Goal: Task Accomplishment & Management: Complete application form

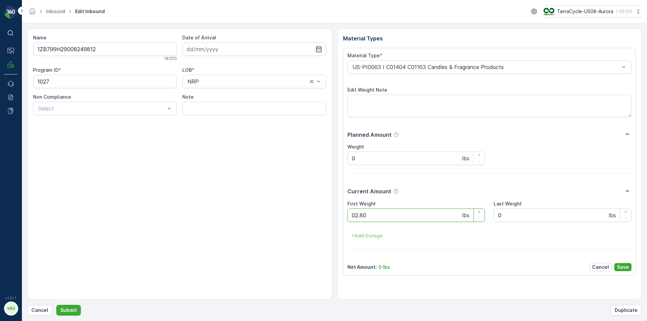
click at [56, 305] on button "Submit" at bounding box center [68, 310] width 25 height 11
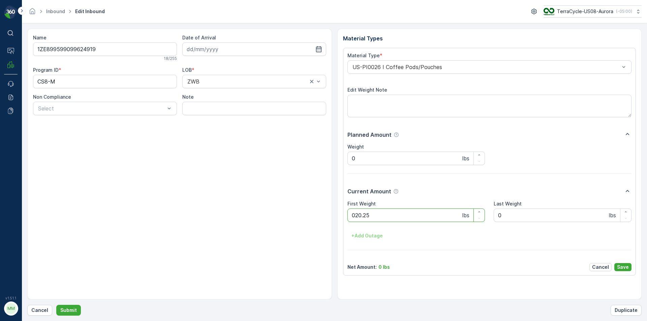
click at [56, 305] on button "Submit" at bounding box center [68, 310] width 25 height 11
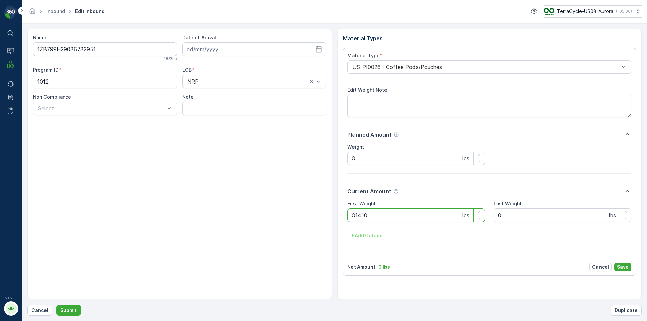
click at [56, 305] on button "Submit" at bounding box center [68, 310] width 25 height 11
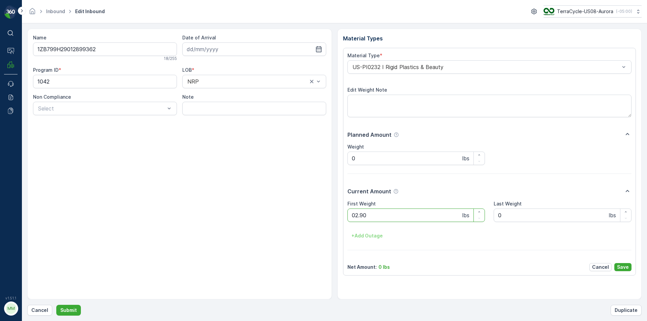
click at [56, 305] on button "Submit" at bounding box center [68, 310] width 25 height 11
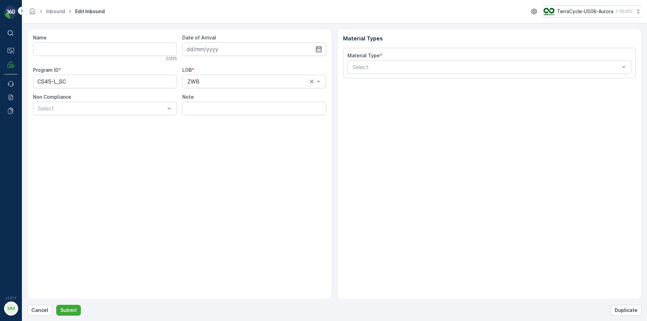
type input "1ZB799H29020638833"
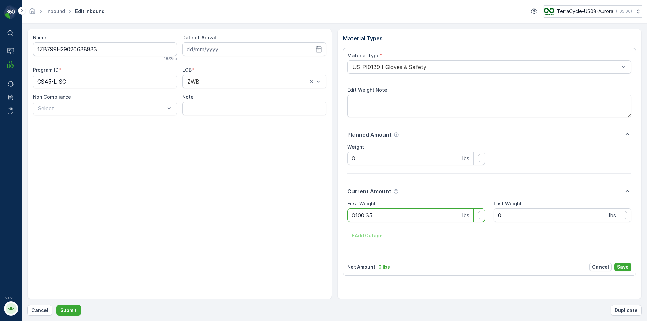
click at [56, 305] on button "Submit" at bounding box center [68, 310] width 25 height 11
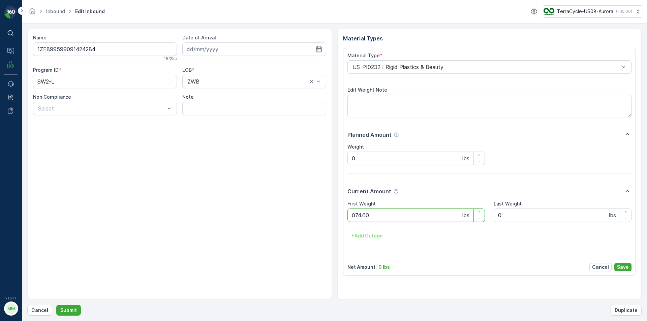
click at [56, 305] on button "Submit" at bounding box center [68, 310] width 25 height 11
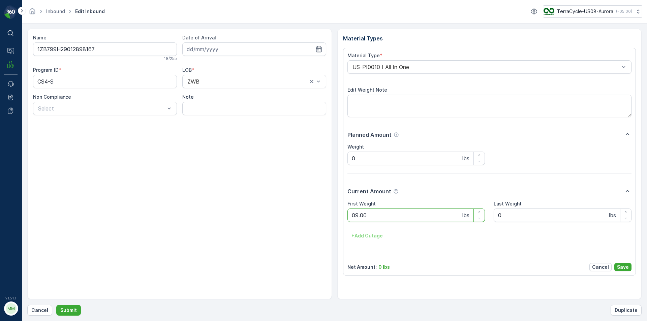
click at [56, 305] on button "Submit" at bounding box center [68, 310] width 25 height 11
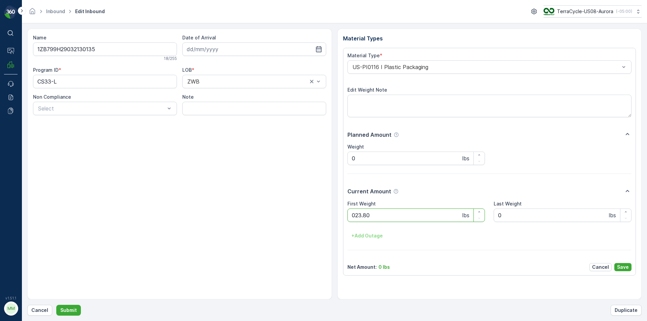
click at [56, 305] on button "Submit" at bounding box center [68, 310] width 25 height 11
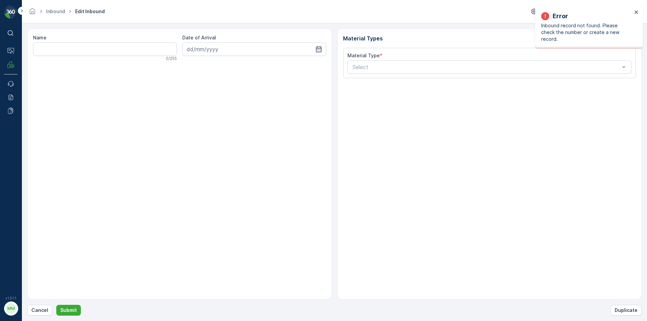
click at [639, 14] on div "Error Inbound record not found. Please check the number or create a new record." at bounding box center [589, 26] width 108 height 43
click at [637, 14] on icon "close" at bounding box center [636, 11] width 5 height 5
click at [40, 309] on p "Cancel" at bounding box center [39, 310] width 17 height 7
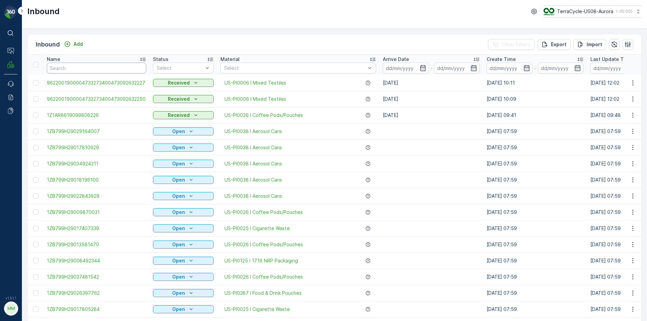
click at [95, 70] on input "text" at bounding box center [96, 68] width 99 height 11
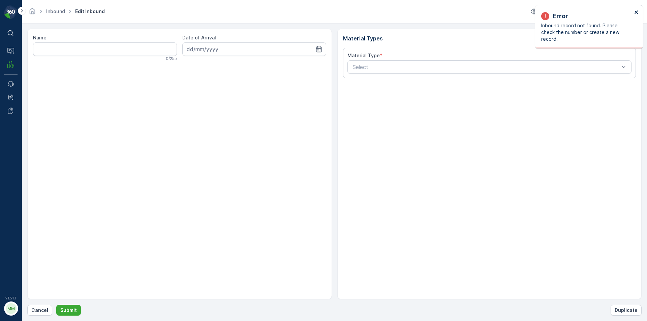
click at [637, 10] on icon "close" at bounding box center [636, 11] width 5 height 5
click at [39, 309] on p "Cancel" at bounding box center [39, 310] width 17 height 7
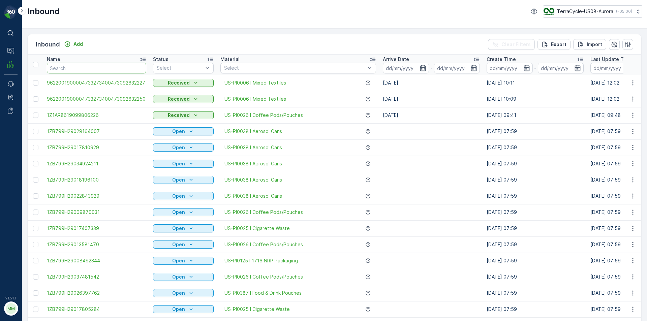
click at [70, 67] on input "text" at bounding box center [96, 68] width 99 height 11
type input "546352"
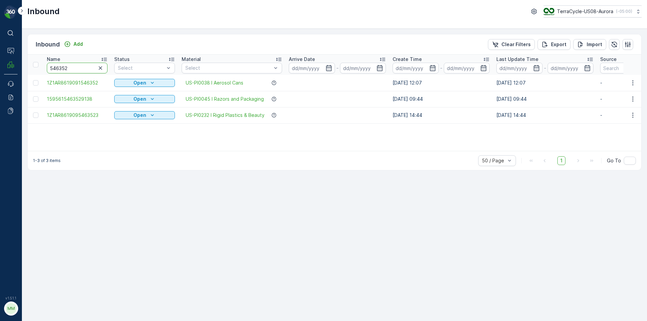
click at [72, 67] on input "546352" at bounding box center [77, 68] width 61 height 11
type input "54635279"
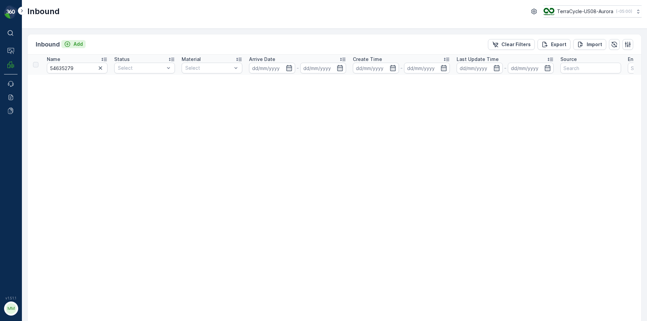
click at [73, 42] on p "Add" at bounding box center [77, 44] width 9 height 7
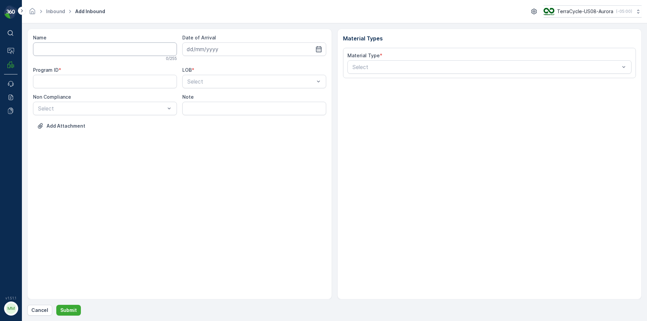
click at [96, 52] on input "Name" at bounding box center [105, 48] width 144 height 13
type input "1Z837A899054635279"
click at [56, 305] on button "Submit" at bounding box center [68, 310] width 25 height 11
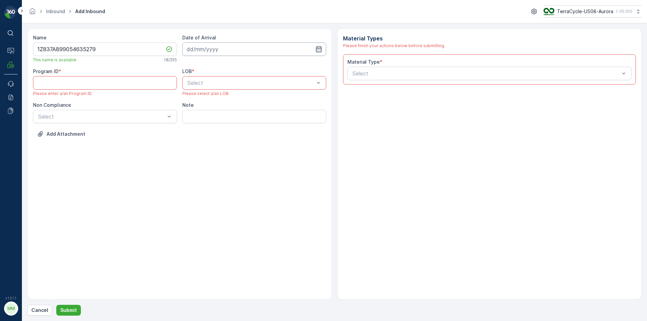
click at [236, 47] on input at bounding box center [254, 48] width 144 height 13
click at [205, 146] on div "29" at bounding box center [206, 146] width 11 height 11
type input "[DATE]"
click at [200, 90] on div "LOB * Select Please select a/an LOB." at bounding box center [254, 82] width 144 height 28
click at [194, 99] on span "NRP" at bounding box center [191, 99] width 11 height 6
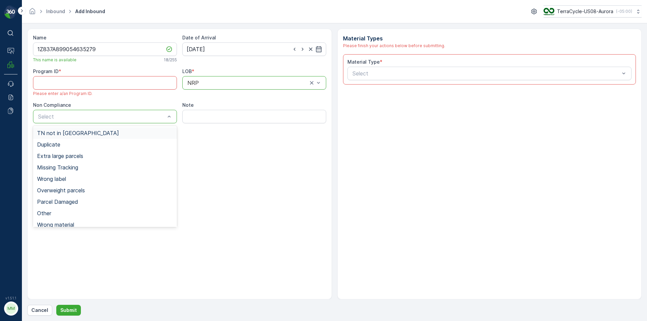
click at [81, 133] on div "TN not in [GEOGRAPHIC_DATA]" at bounding box center [105, 133] width 136 height 6
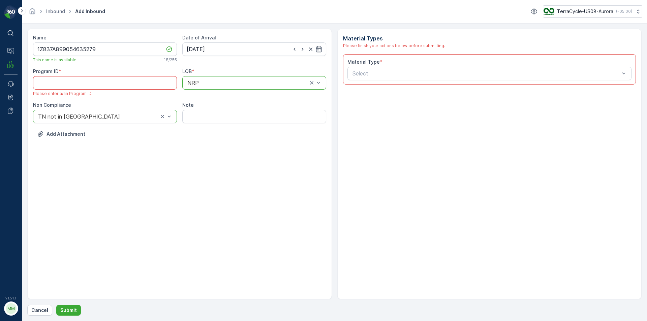
click at [96, 87] on ID "Program ID" at bounding box center [105, 82] width 144 height 13
click at [125, 69] on div "Program ID *" at bounding box center [105, 71] width 144 height 7
click at [42, 311] on p "Cancel" at bounding box center [39, 310] width 17 height 7
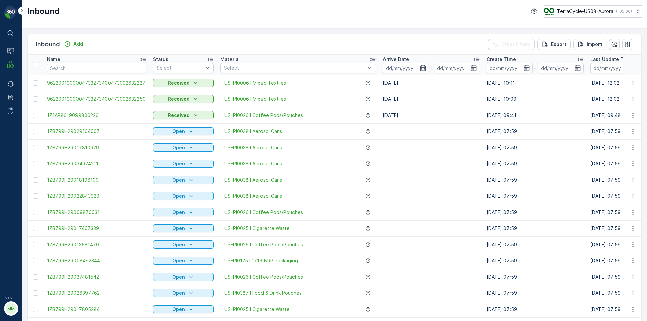
click at [339, 56] on th "Material Select" at bounding box center [298, 65] width 163 height 20
click at [104, 65] on input "text" at bounding box center [96, 68] width 99 height 11
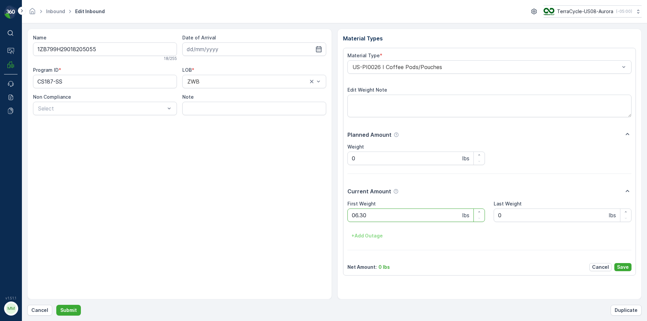
click at [56, 305] on button "Submit" at bounding box center [68, 310] width 25 height 11
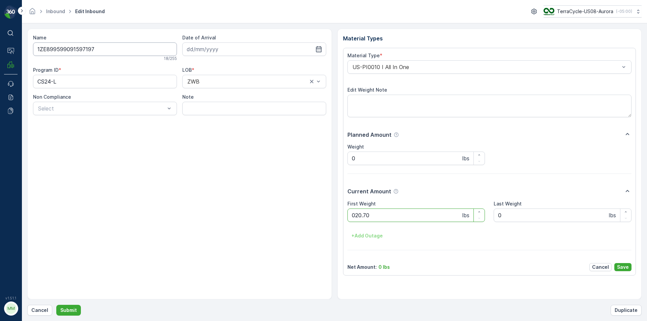
click at [56, 305] on button "Submit" at bounding box center [68, 310] width 25 height 11
click at [35, 310] on p "Cancel" at bounding box center [39, 310] width 17 height 7
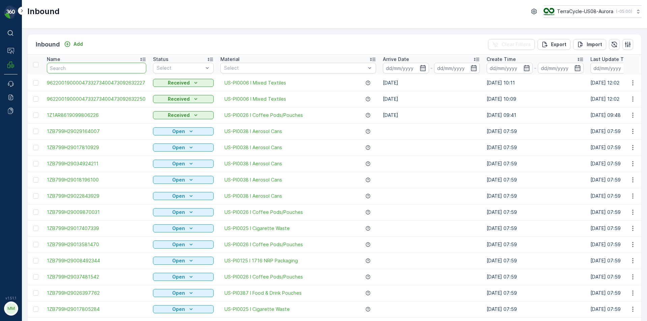
click at [65, 66] on input "text" at bounding box center [96, 68] width 99 height 11
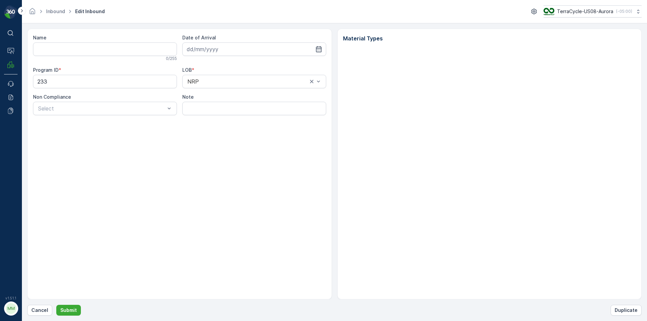
type input "1ZB799H29008529662"
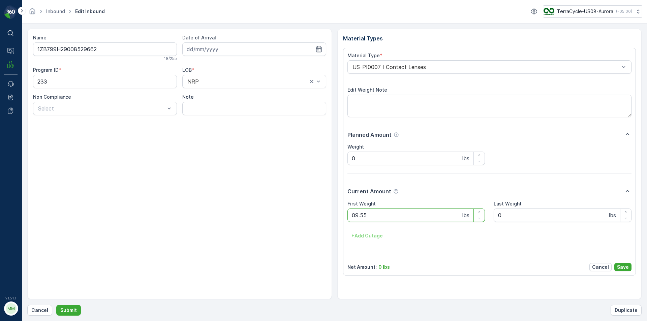
click at [56, 305] on button "Submit" at bounding box center [68, 310] width 25 height 11
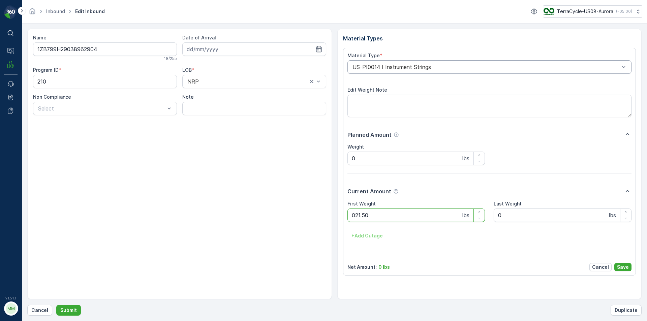
click at [56, 305] on button "Submit" at bounding box center [68, 310] width 25 height 11
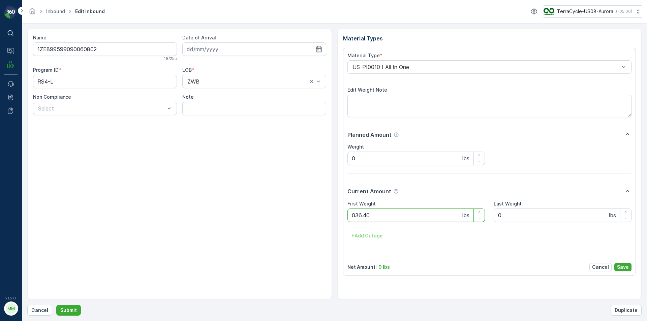
click at [56, 305] on button "Submit" at bounding box center [68, 310] width 25 height 11
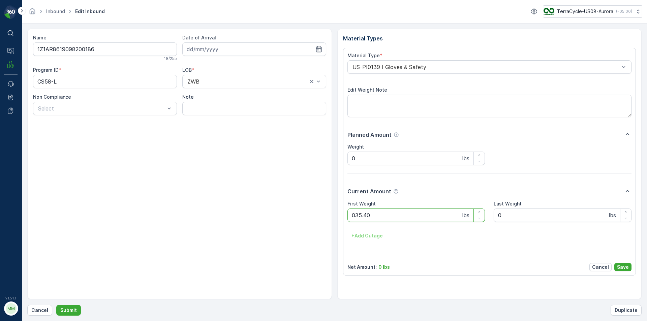
click at [56, 305] on button "Submit" at bounding box center [68, 310] width 25 height 11
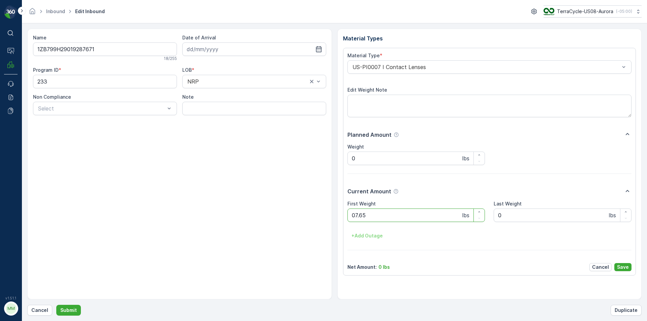
click at [56, 305] on button "Submit" at bounding box center [68, 310] width 25 height 11
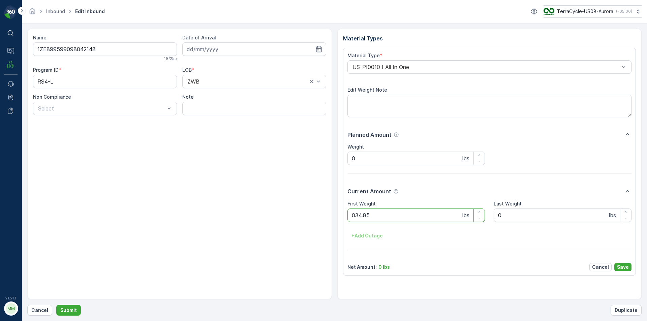
click at [56, 305] on button "Submit" at bounding box center [68, 310] width 25 height 11
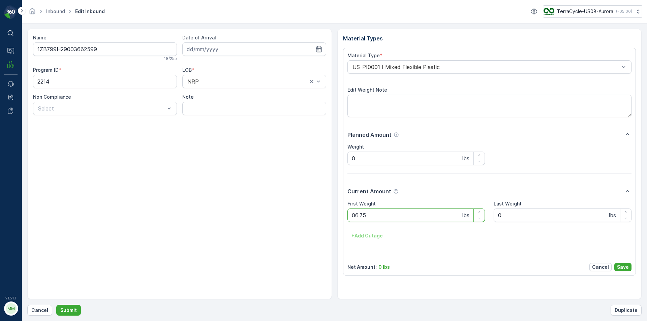
click at [56, 305] on button "Submit" at bounding box center [68, 310] width 25 height 11
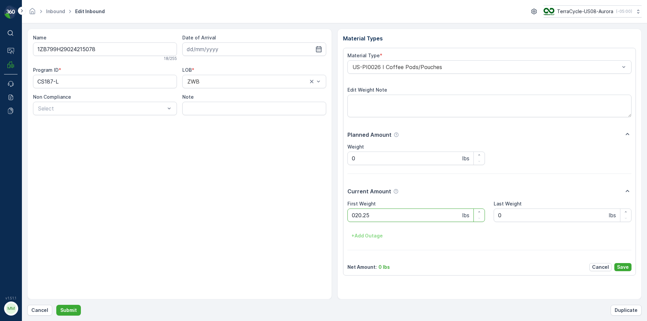
click at [56, 305] on button "Submit" at bounding box center [68, 310] width 25 height 11
type Weight "03.90"
click at [56, 305] on button "Submit" at bounding box center [68, 310] width 25 height 11
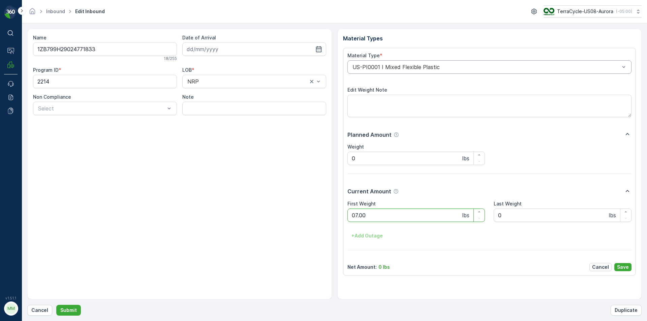
click at [56, 305] on button "Submit" at bounding box center [68, 310] width 25 height 11
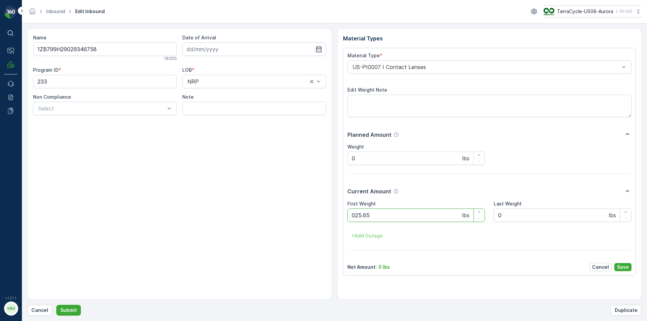
click at [56, 305] on button "Submit" at bounding box center [68, 310] width 25 height 11
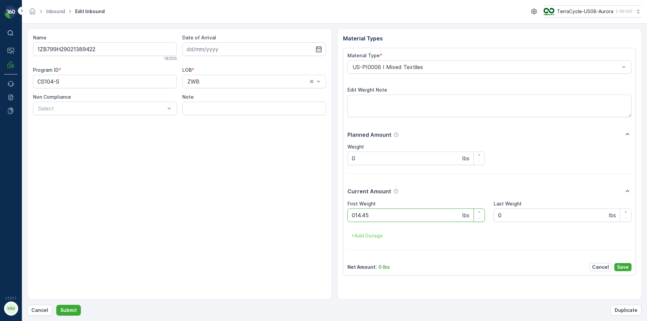
click at [56, 305] on button "Submit" at bounding box center [68, 310] width 25 height 11
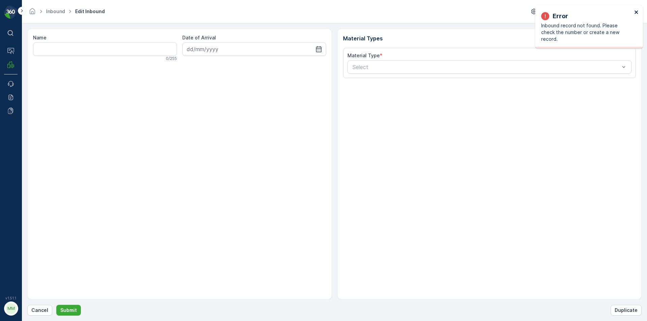
click at [637, 11] on icon "close" at bounding box center [636, 11] width 5 height 5
click at [32, 310] on p "Cancel" at bounding box center [39, 310] width 17 height 7
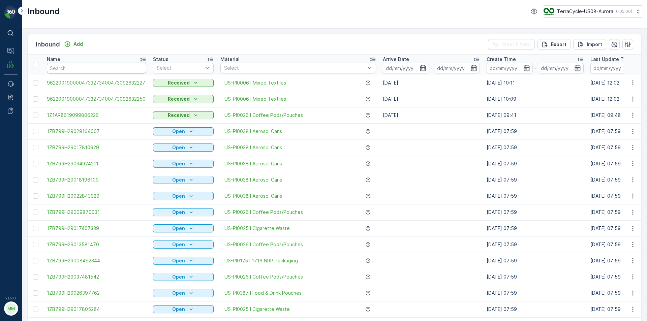
click at [121, 69] on input "text" at bounding box center [96, 68] width 99 height 11
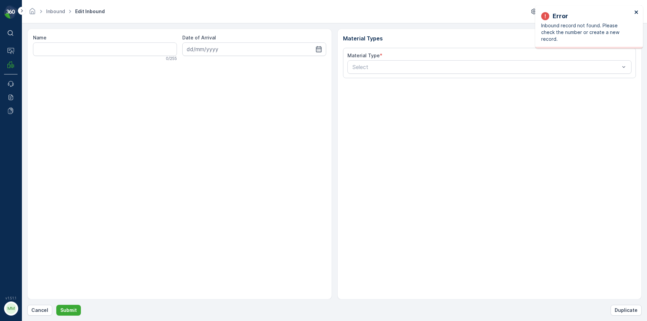
click at [636, 11] on icon "close" at bounding box center [636, 11] width 5 height 5
click at [38, 311] on p "Cancel" at bounding box center [39, 310] width 17 height 7
click at [33, 311] on p "Cancel" at bounding box center [39, 310] width 17 height 7
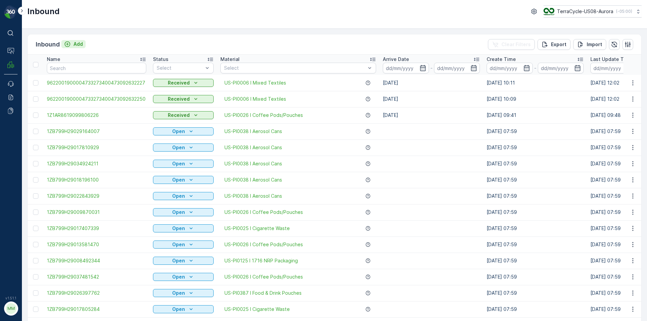
click at [73, 42] on p "Add" at bounding box center [77, 44] width 9 height 7
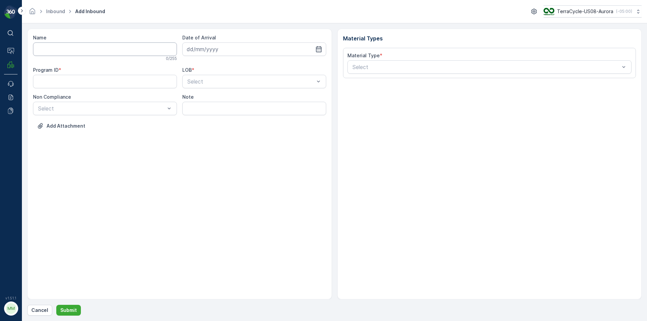
drag, startPoint x: 75, startPoint y: 51, endPoint x: 80, endPoint y: 59, distance: 9.4
click at [80, 59] on div "Name 0 / 255" at bounding box center [105, 47] width 144 height 27
type input "1Z1AR8619090391897"
click at [56, 305] on button "Submit" at bounding box center [68, 310] width 25 height 11
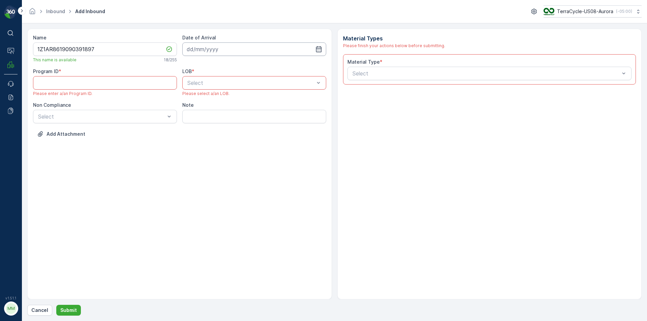
click at [210, 46] on input at bounding box center [254, 48] width 144 height 13
click at [208, 145] on div "29" at bounding box center [206, 146] width 11 height 11
type input "[DATE]"
click at [203, 88] on div "Select" at bounding box center [254, 82] width 144 height 13
click at [198, 111] on span "ZWB" at bounding box center [192, 111] width 12 height 6
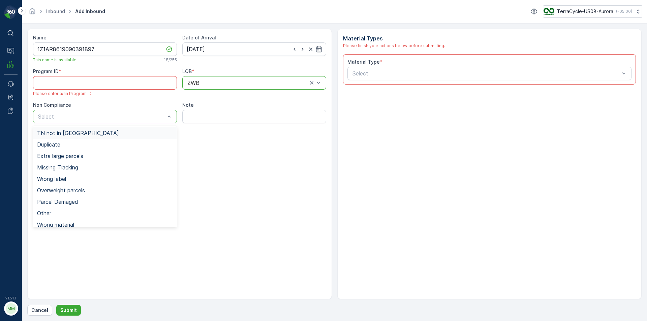
click at [83, 131] on div "TN not in [GEOGRAPHIC_DATA]" at bounding box center [105, 133] width 136 height 6
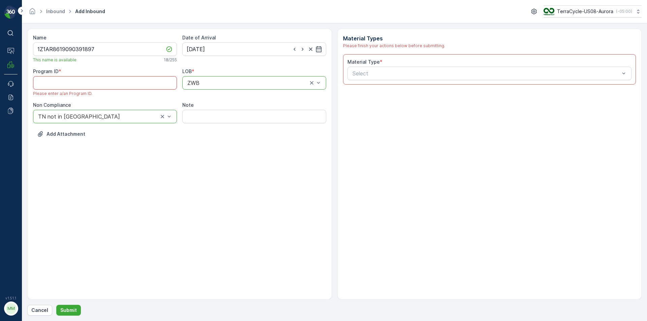
click at [94, 84] on ID "Program ID" at bounding box center [105, 82] width 144 height 13
paste ID "CS8"
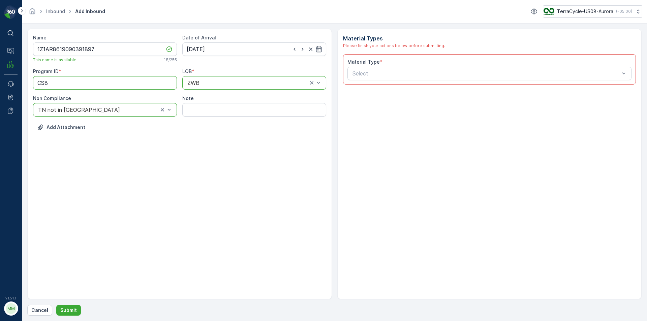
type ID "CS8"
click at [202, 115] on input "Note" at bounding box center [254, 109] width 144 height 13
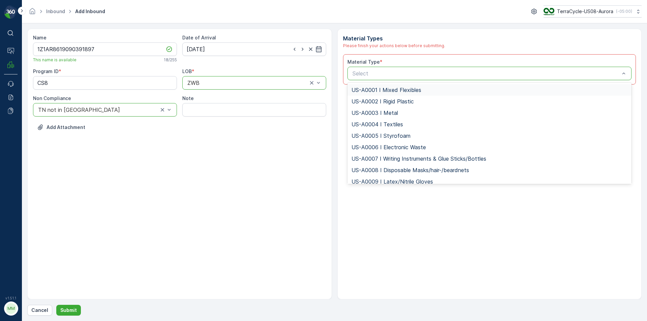
type input "US-PI0026 I Coffee Pods/Pouches"
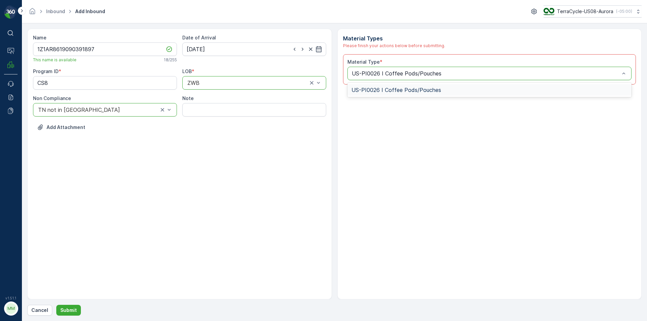
click at [376, 90] on span "US-PI0026 I Coffee Pods/Pouches" at bounding box center [397, 90] width 90 height 6
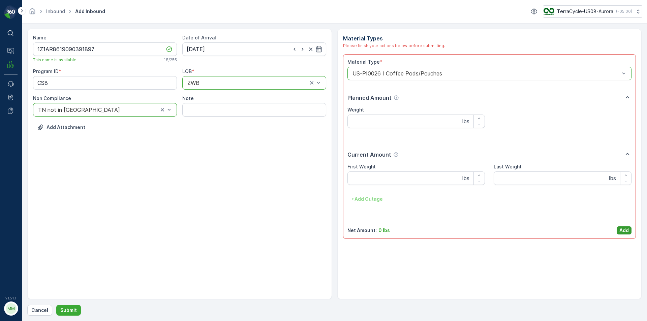
click at [621, 230] on p "Add" at bounding box center [624, 230] width 9 height 7
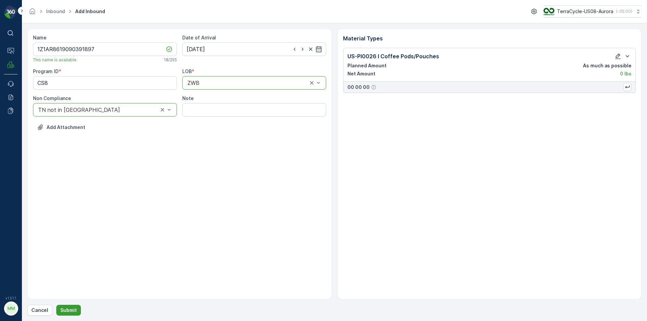
click at [71, 312] on p "Submit" at bounding box center [68, 310] width 17 height 7
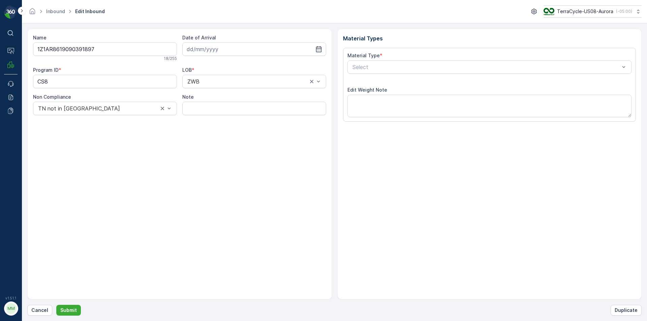
type input "[DATE]"
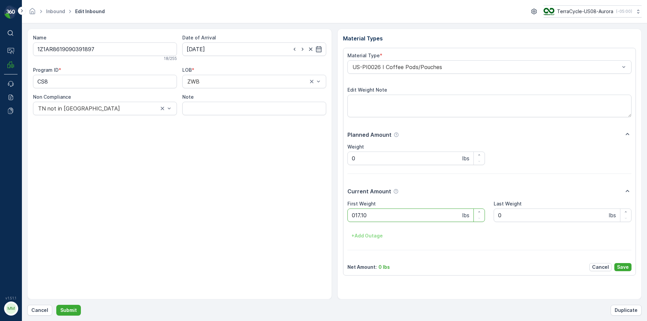
click at [56, 305] on button "Submit" at bounding box center [68, 310] width 25 height 11
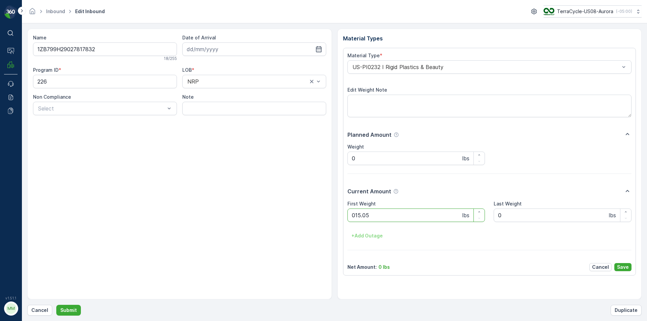
click at [56, 305] on button "Submit" at bounding box center [68, 310] width 25 height 11
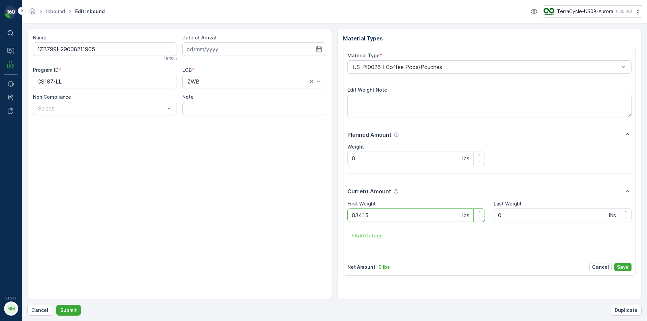
click at [56, 305] on button "Submit" at bounding box center [68, 310] width 25 height 11
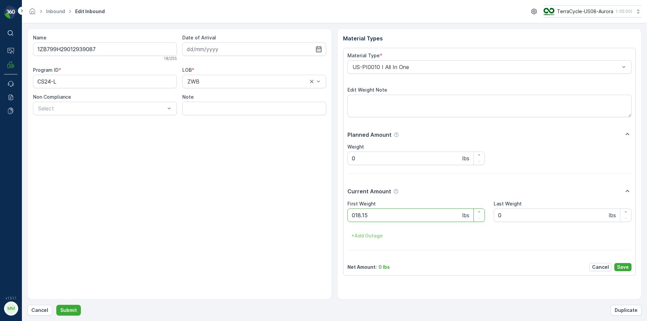
click at [56, 305] on button "Submit" at bounding box center [68, 310] width 25 height 11
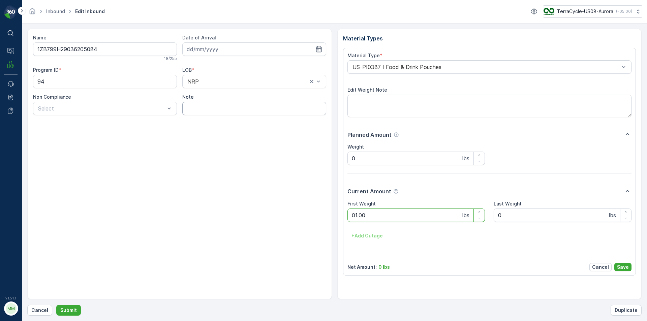
click at [56, 305] on button "Submit" at bounding box center [68, 310] width 25 height 11
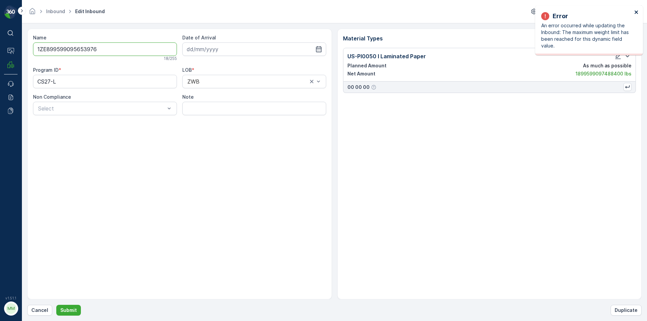
click at [636, 13] on icon "close" at bounding box center [636, 11] width 5 height 5
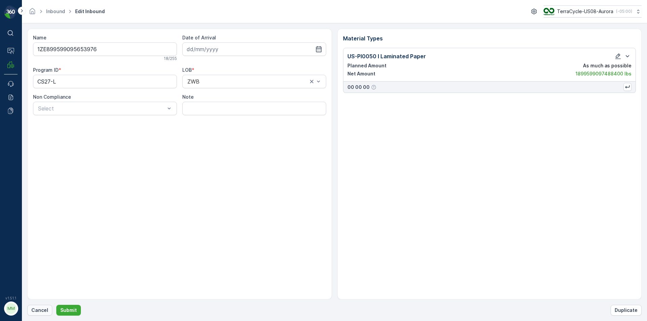
click at [34, 309] on p "Cancel" at bounding box center [39, 310] width 17 height 7
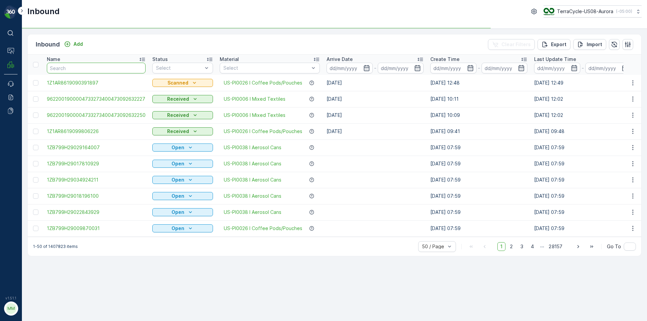
click at [100, 69] on input "text" at bounding box center [96, 68] width 99 height 11
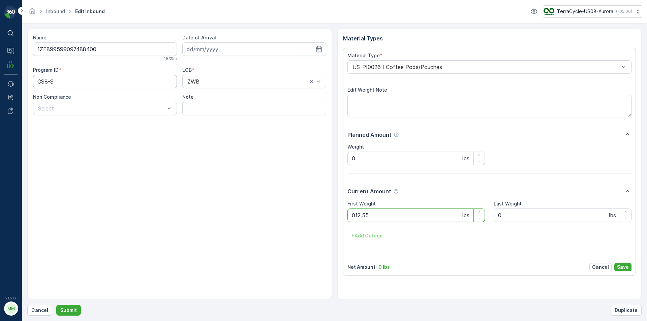
click at [56, 305] on button "Submit" at bounding box center [68, 310] width 25 height 11
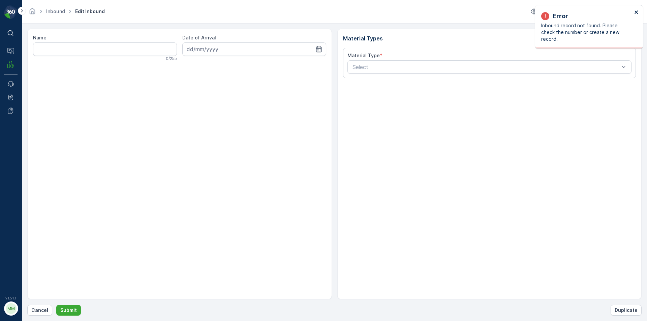
drag, startPoint x: 635, startPoint y: 10, endPoint x: 632, endPoint y: 11, distance: 3.4
click at [636, 10] on icon "close" at bounding box center [636, 11] width 5 height 5
click at [39, 311] on p "Cancel" at bounding box center [39, 310] width 17 height 7
click at [636, 12] on icon "close" at bounding box center [636, 11] width 5 height 5
click at [39, 306] on button "Cancel" at bounding box center [39, 310] width 25 height 11
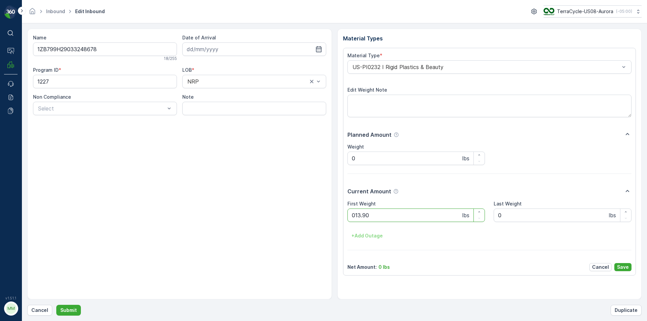
click at [56, 305] on button "Submit" at bounding box center [68, 310] width 25 height 11
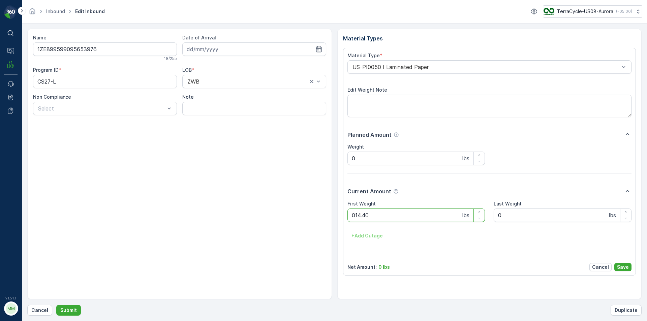
click at [56, 305] on button "Submit" at bounding box center [68, 310] width 25 height 11
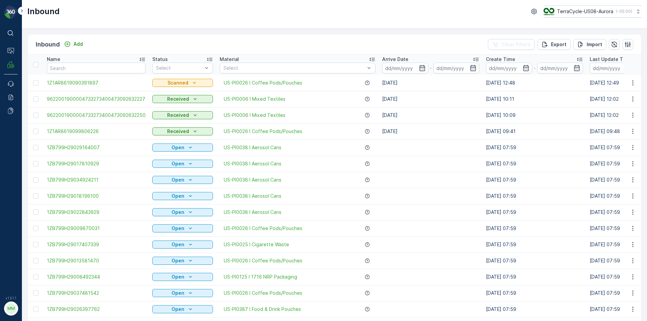
drag, startPoint x: 306, startPoint y: 120, endPoint x: 112, endPoint y: 65, distance: 202.6
click at [112, 65] on input "text" at bounding box center [96, 68] width 99 height 11
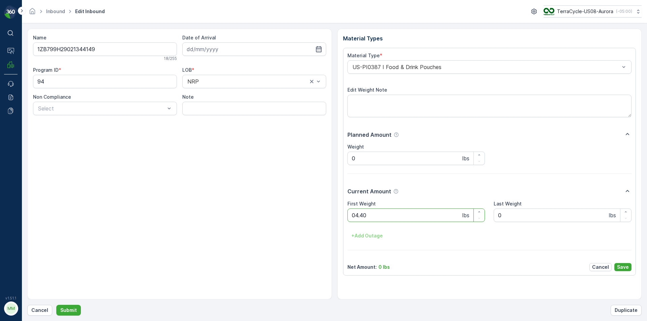
click at [56, 305] on button "Submit" at bounding box center [68, 310] width 25 height 11
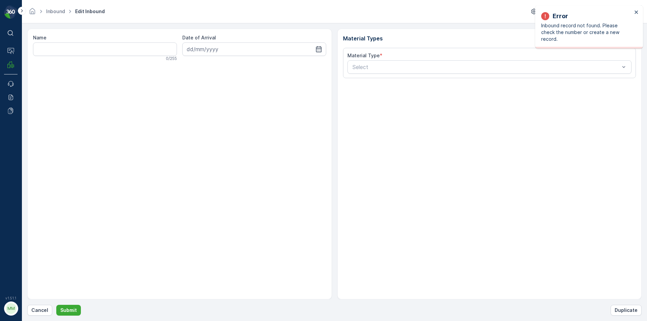
click at [634, 14] on div "Error Inbound record not found. Please check the number or create a new record." at bounding box center [586, 26] width 95 height 35
click at [637, 13] on div "Error Inbound record not found. Please check the number or create a new record." at bounding box center [589, 26] width 108 height 43
click at [637, 13] on icon "close" at bounding box center [636, 11] width 5 height 5
click at [40, 314] on p "Cancel" at bounding box center [39, 310] width 17 height 7
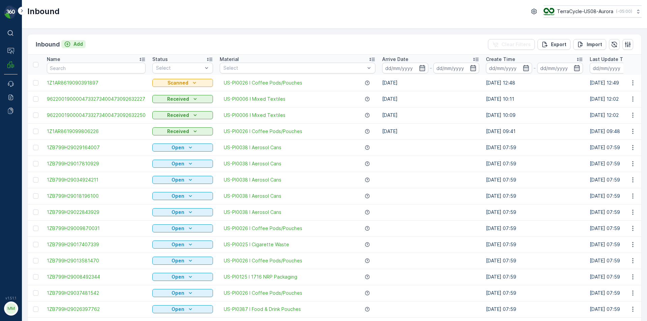
click at [79, 45] on p "Add" at bounding box center [77, 44] width 9 height 7
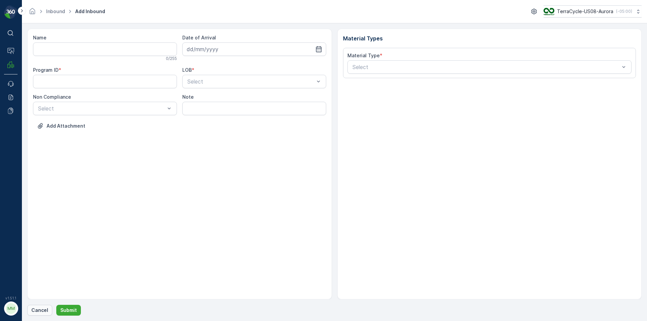
click at [38, 312] on p "Cancel" at bounding box center [39, 310] width 17 height 7
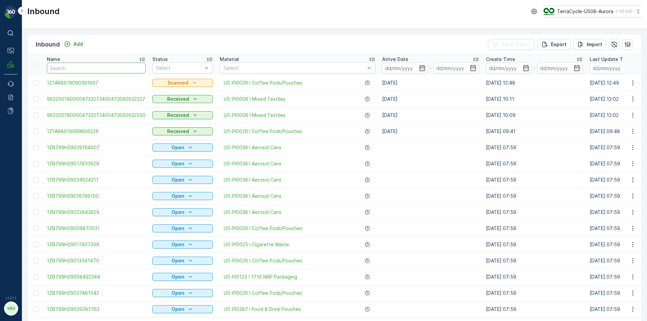
click at [81, 66] on input "text" at bounding box center [96, 68] width 99 height 11
type input "7104"
click at [81, 66] on input "7104" at bounding box center [96, 68] width 99 height 11
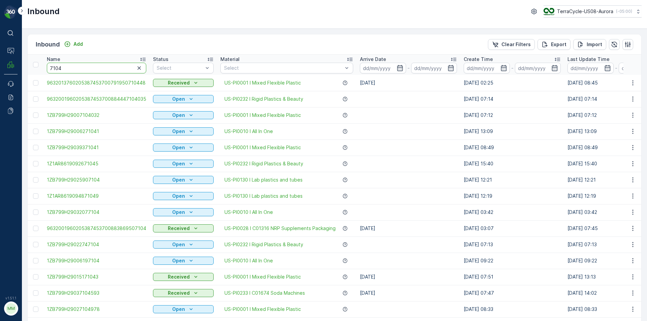
click at [78, 68] on input "7104" at bounding box center [96, 68] width 99 height 11
type input "7"
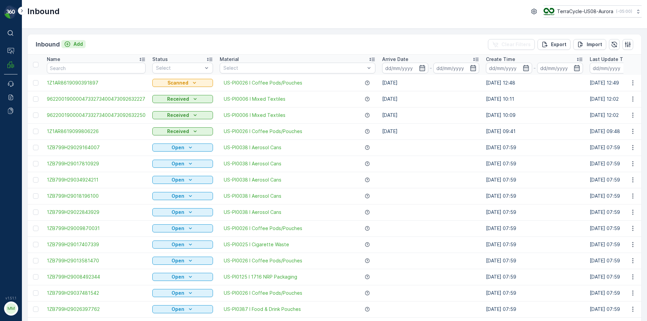
click at [75, 45] on p "Add" at bounding box center [77, 44] width 9 height 7
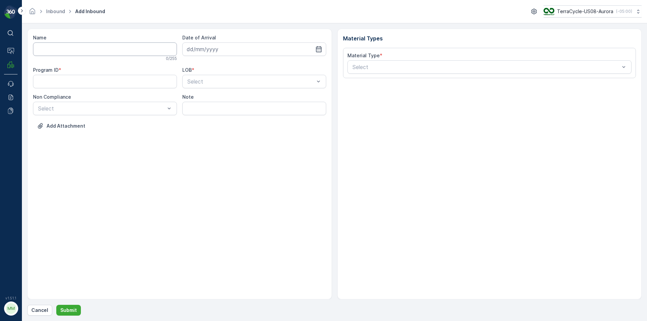
click at [76, 49] on input "Name" at bounding box center [105, 48] width 144 height 13
type input "1Z2E715E0371045922"
click at [56, 305] on button "Submit" at bounding box center [68, 310] width 25 height 11
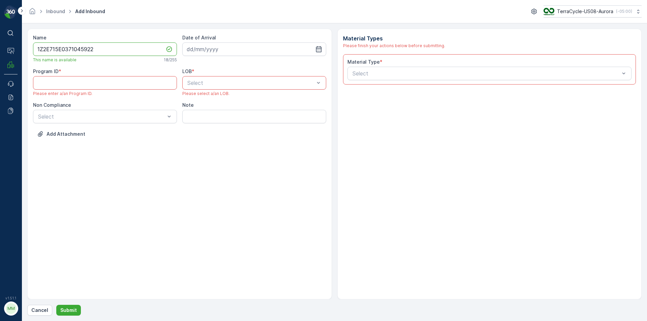
drag, startPoint x: 70, startPoint y: 45, endPoint x: 241, endPoint y: 238, distance: 258.4
drag, startPoint x: 241, startPoint y: 238, endPoint x: 39, endPoint y: 223, distance: 203.2
click at [38, 223] on div "Name 1Z2E715E0371045922 This name is available 18 / 255 Date of Arrival Program…" at bounding box center [179, 164] width 305 height 271
click at [238, 51] on input at bounding box center [254, 48] width 144 height 13
click at [209, 146] on div "29" at bounding box center [206, 146] width 11 height 11
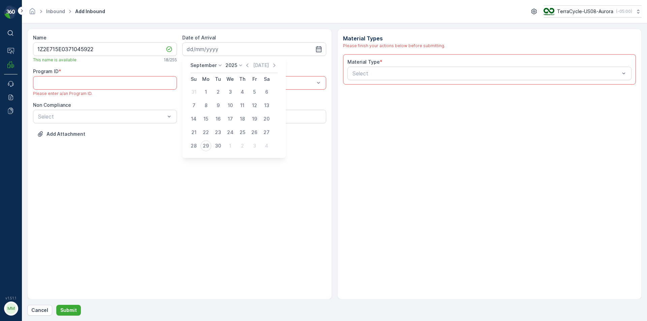
type input "[DATE]"
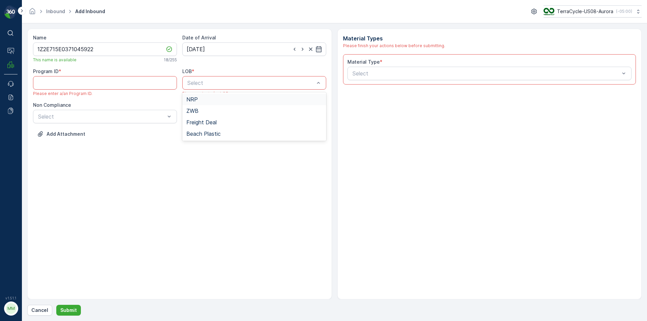
click at [203, 99] on div "NRP" at bounding box center [254, 99] width 136 height 6
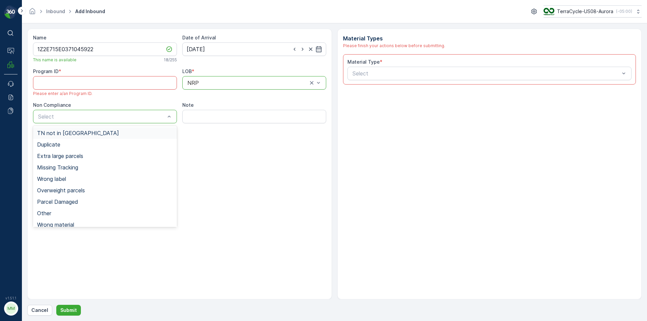
click at [60, 112] on div "Select" at bounding box center [105, 116] width 144 height 13
click at [68, 134] on span "TN not in [GEOGRAPHIC_DATA]" at bounding box center [78, 133] width 82 height 6
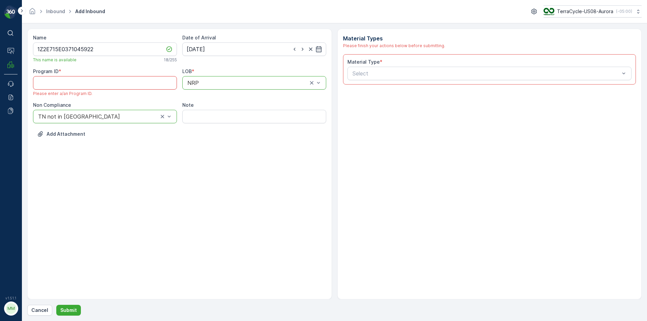
click at [99, 87] on ID "Program ID" at bounding box center [105, 82] width 144 height 13
paste ID "355"
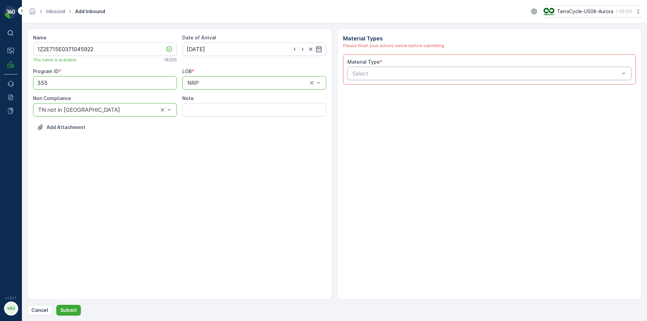
type ID "355"
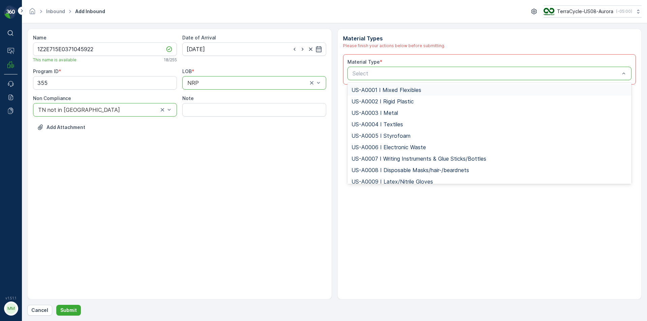
type input "US-PI0045 I Razors and Packaging"
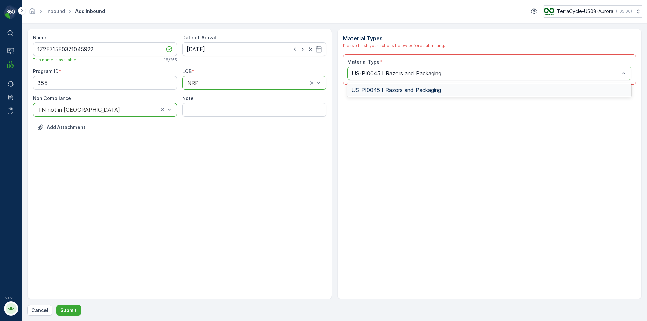
click at [389, 89] on span "US-PI0045 I Razors and Packaging" at bounding box center [397, 90] width 90 height 6
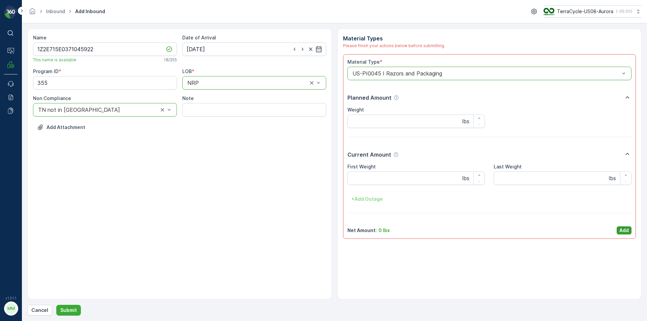
click at [624, 228] on p "Add" at bounding box center [624, 230] width 9 height 7
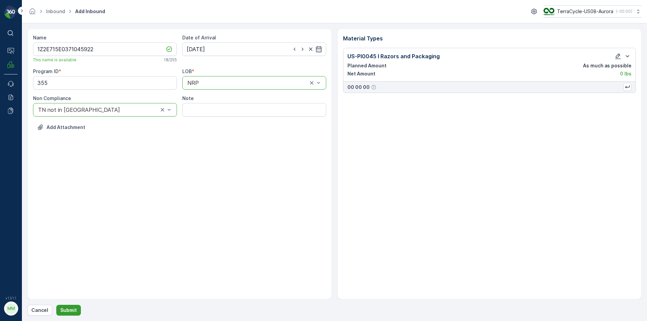
click at [70, 308] on p "Submit" at bounding box center [68, 310] width 17 height 7
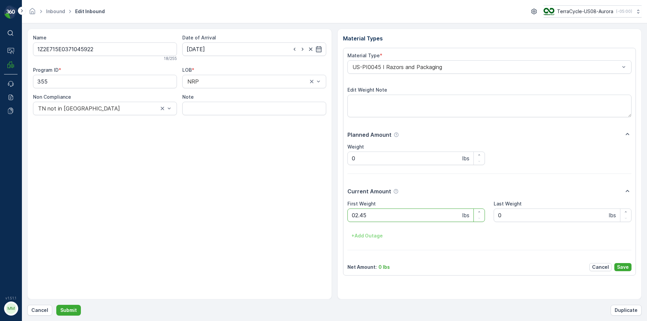
click at [56, 305] on button "Submit" at bounding box center [68, 310] width 25 height 11
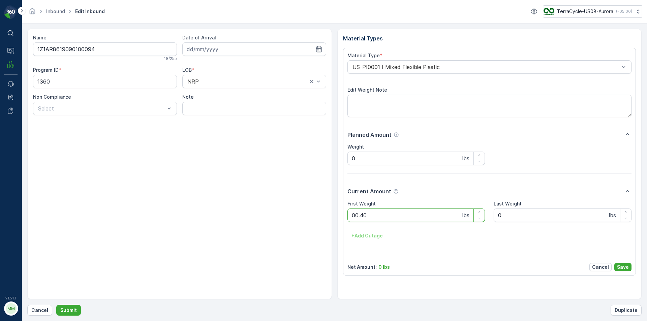
click at [56, 305] on button "Submit" at bounding box center [68, 310] width 25 height 11
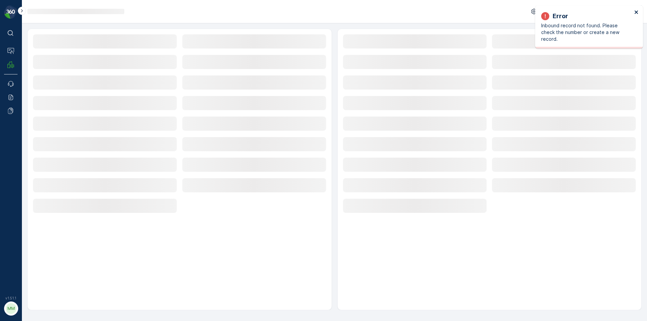
click at [639, 9] on icon "close" at bounding box center [636, 11] width 5 height 5
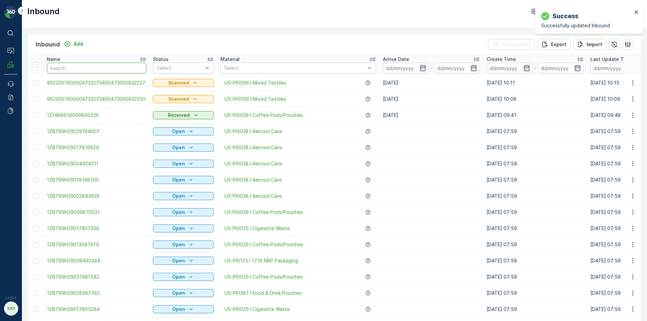
click at [76, 72] on input "text" at bounding box center [96, 68] width 99 height 11
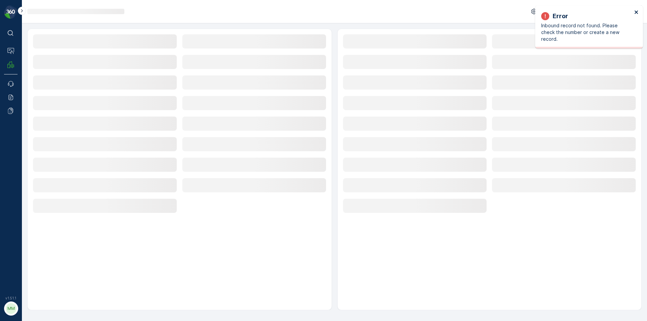
click at [638, 13] on icon "close" at bounding box center [636, 11] width 5 height 5
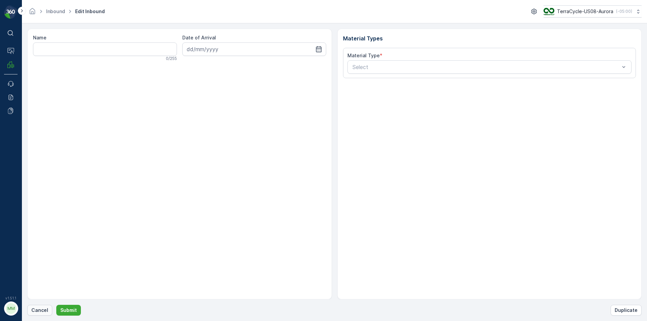
click at [40, 310] on p "Cancel" at bounding box center [39, 310] width 17 height 7
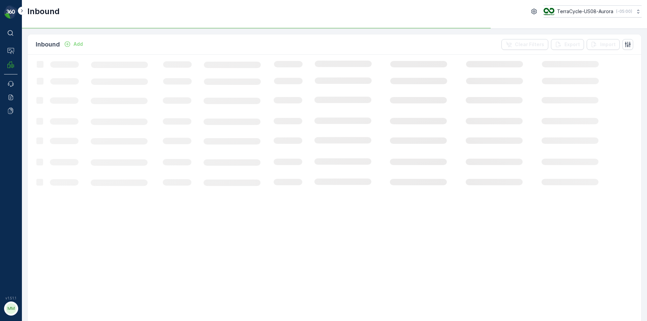
click at [71, 44] on div "Add" at bounding box center [73, 44] width 19 height 7
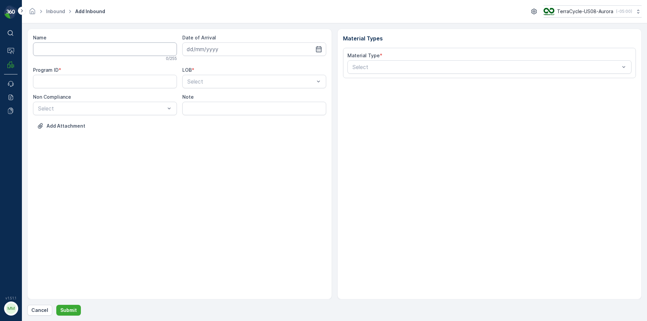
click at [82, 54] on input "Name" at bounding box center [105, 48] width 144 height 13
type input "1Z15A1840344660263"
click at [56, 305] on button "Submit" at bounding box center [68, 310] width 25 height 11
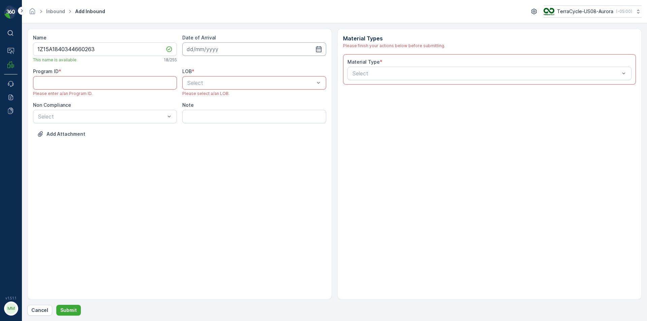
click at [216, 49] on input at bounding box center [254, 48] width 144 height 13
click at [208, 144] on div "29" at bounding box center [206, 146] width 11 height 11
type input "[DATE]"
click at [194, 99] on span "NRP" at bounding box center [191, 99] width 11 height 6
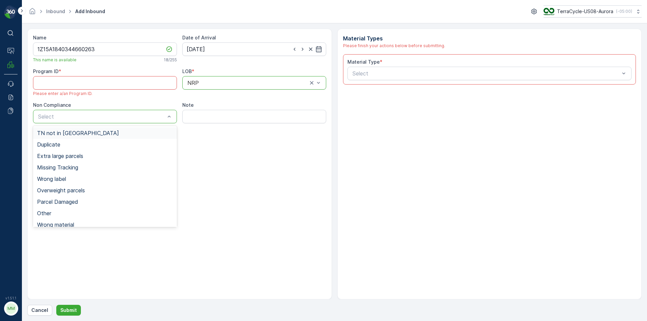
click at [66, 135] on span "TN not in [GEOGRAPHIC_DATA]" at bounding box center [78, 133] width 82 height 6
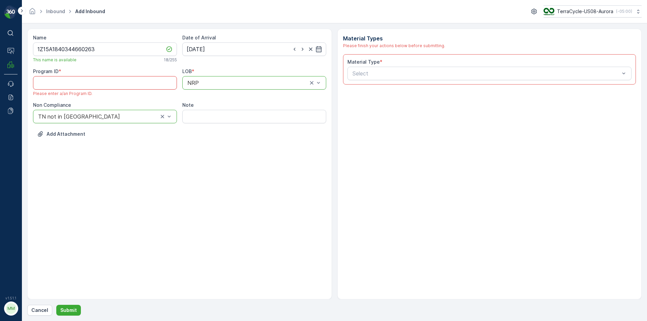
click at [80, 86] on ID "Program ID" at bounding box center [105, 82] width 144 height 13
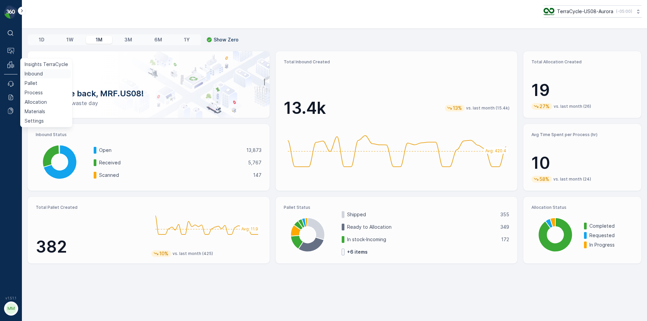
click at [30, 73] on p "Inbound" at bounding box center [34, 73] width 18 height 7
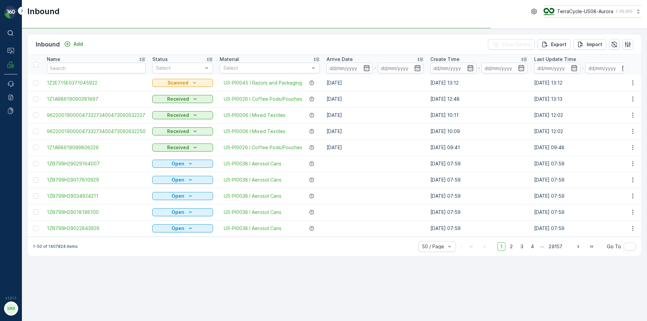
click at [262, 58] on div "Material" at bounding box center [270, 59] width 100 height 7
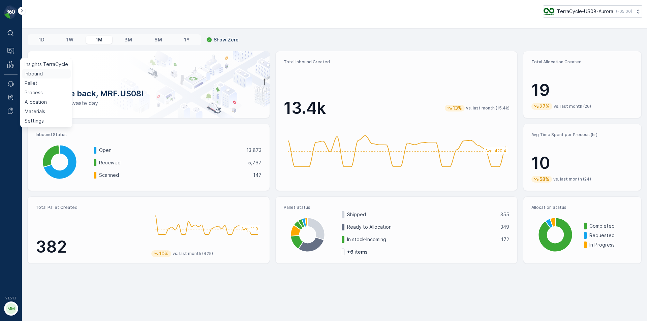
click at [31, 73] on p "Inbound" at bounding box center [34, 73] width 18 height 7
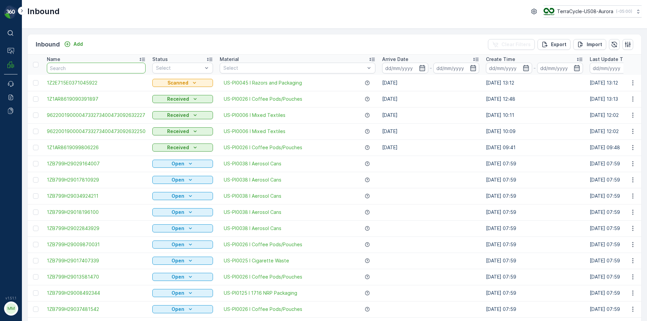
click at [79, 64] on input "text" at bounding box center [96, 68] width 99 height 11
click at [75, 44] on p "Add" at bounding box center [77, 44] width 9 height 7
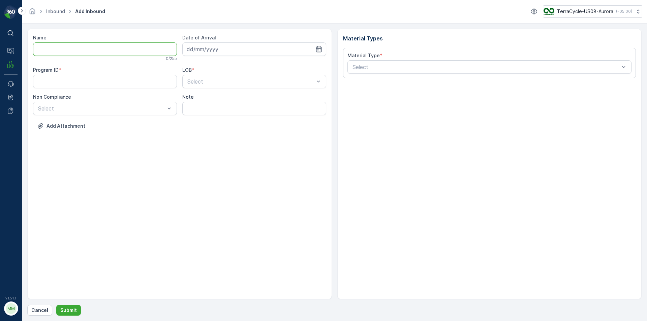
click at [58, 51] on input "Name" at bounding box center [105, 48] width 144 height 13
type input "1Z15A1840344660263"
click at [56, 305] on button "Submit" at bounding box center [68, 310] width 25 height 11
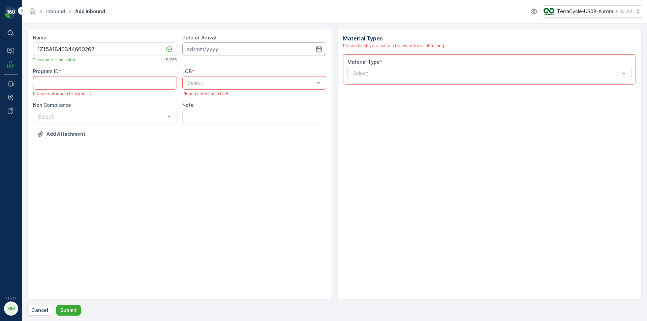
click at [220, 50] on input at bounding box center [254, 48] width 144 height 13
click at [208, 145] on div "29" at bounding box center [206, 146] width 11 height 11
type input "[DATE]"
click at [198, 98] on div "NRP" at bounding box center [254, 99] width 136 height 6
click at [127, 84] on ID "Program ID" at bounding box center [105, 82] width 144 height 13
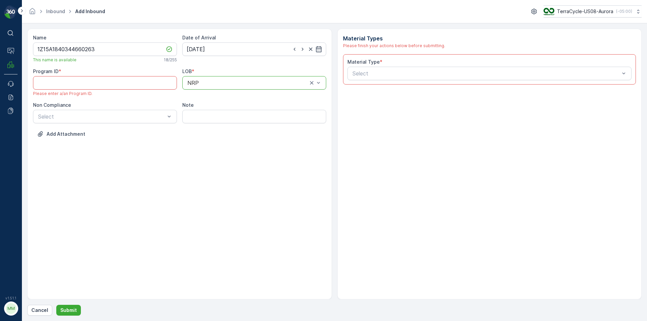
click at [173, 133] on div "Add Attachment" at bounding box center [179, 138] width 293 height 19
click at [83, 85] on ID "Program ID" at bounding box center [105, 82] width 144 height 13
paste ID "355"
type ID "355"
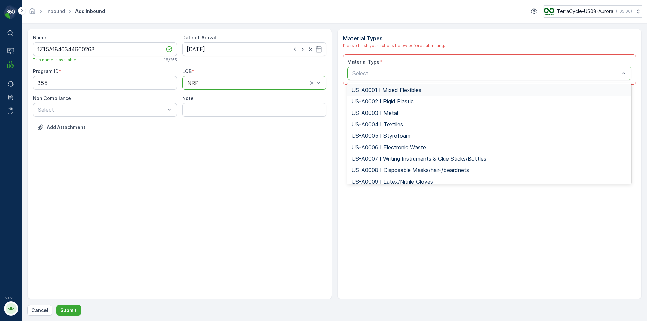
type input "US-PI0045 I Razors and Packaging"
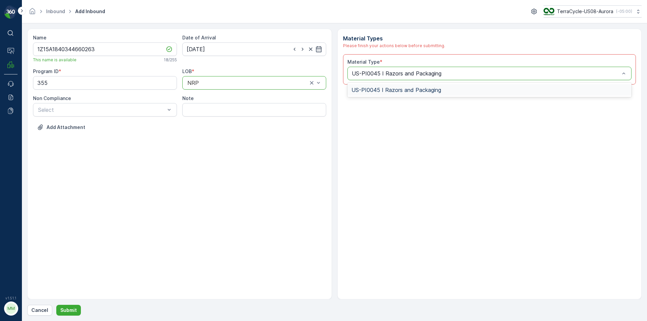
click at [384, 87] on span "US-PI0045 I Razors and Packaging" at bounding box center [397, 90] width 90 height 6
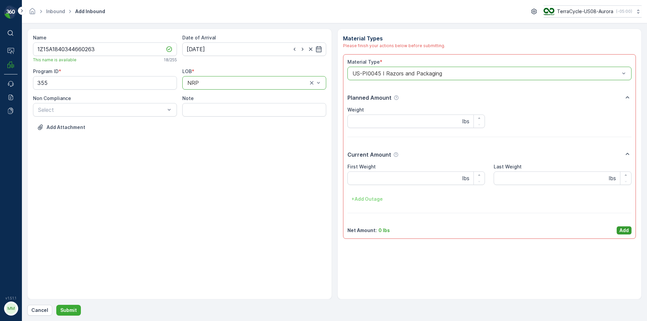
click at [621, 230] on p "Add" at bounding box center [624, 230] width 9 height 7
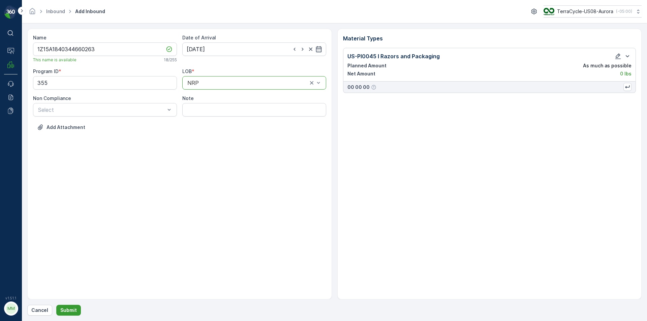
click at [72, 312] on p "Submit" at bounding box center [68, 310] width 17 height 7
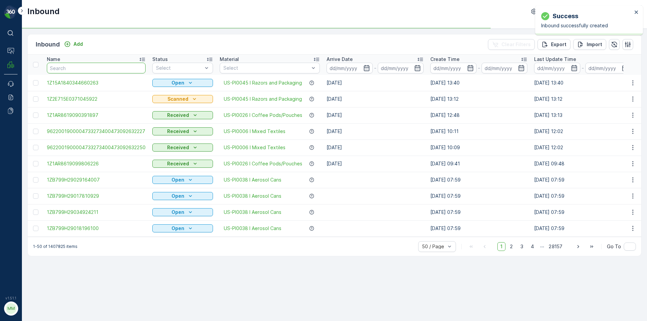
click at [81, 66] on input "text" at bounding box center [96, 68] width 99 height 11
type input "1Z15A1840344660263"
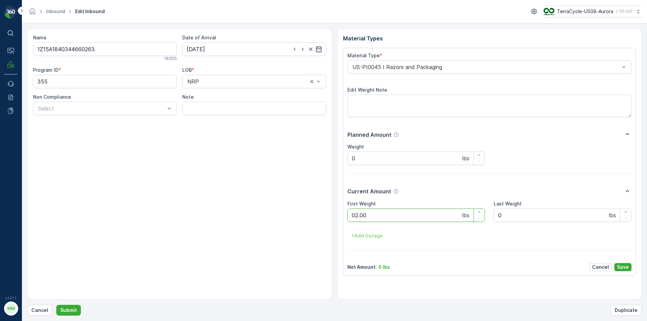
click at [56, 305] on button "Submit" at bounding box center [68, 310] width 25 height 11
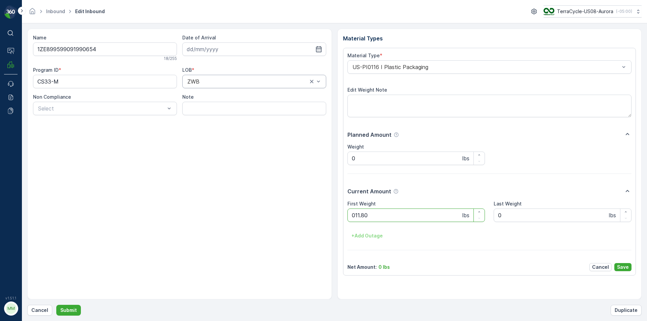
click at [56, 305] on button "Submit" at bounding box center [68, 310] width 25 height 11
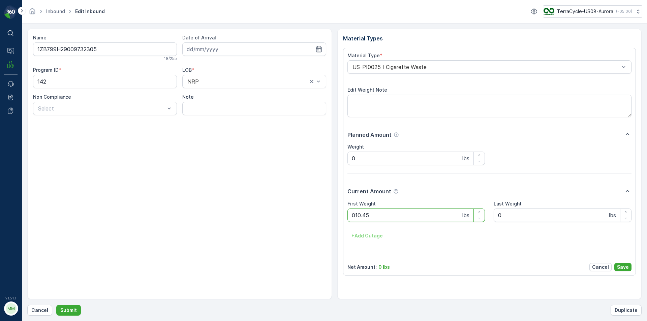
click at [56, 305] on button "Submit" at bounding box center [68, 310] width 25 height 11
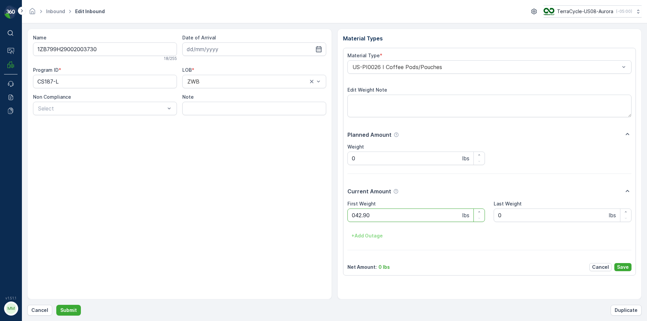
click at [56, 305] on button "Submit" at bounding box center [68, 310] width 25 height 11
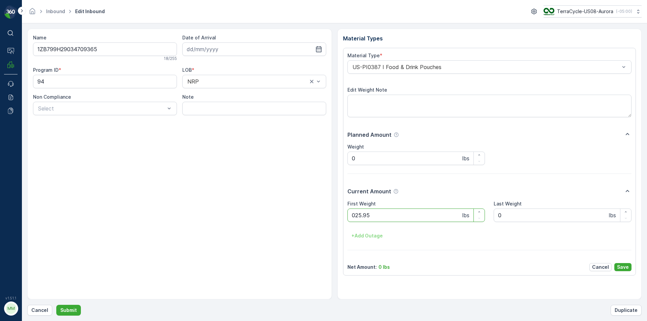
click at [56, 305] on button "Submit" at bounding box center [68, 310] width 25 height 11
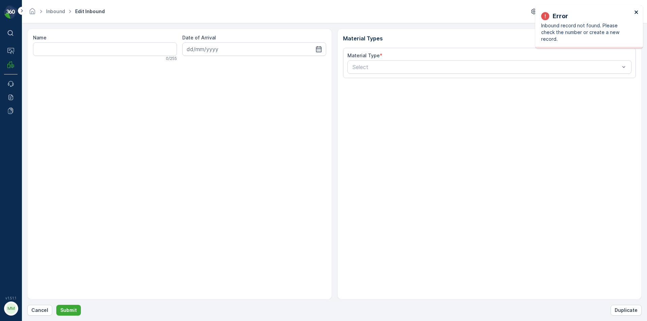
click at [638, 14] on icon "close" at bounding box center [636, 11] width 5 height 5
click at [33, 311] on p "Cancel" at bounding box center [39, 310] width 17 height 7
click at [40, 310] on p "Cancel" at bounding box center [39, 310] width 17 height 7
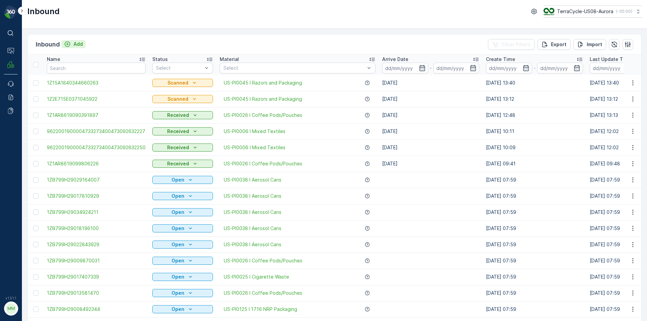
click at [78, 45] on p "Add" at bounding box center [77, 44] width 9 height 7
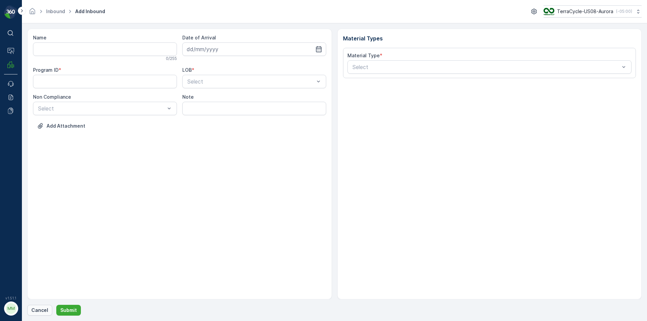
click at [45, 311] on p "Cancel" at bounding box center [39, 310] width 17 height 7
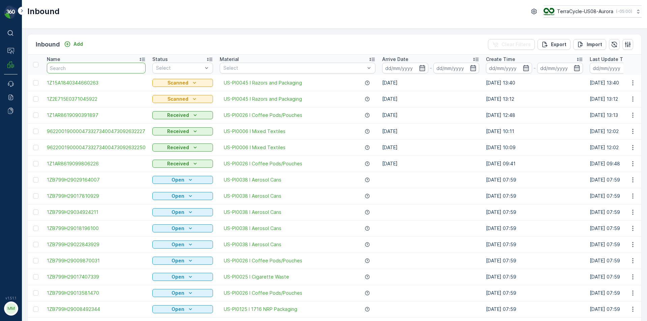
click at [68, 66] on input "text" at bounding box center [96, 68] width 99 height 11
type input "60394283"
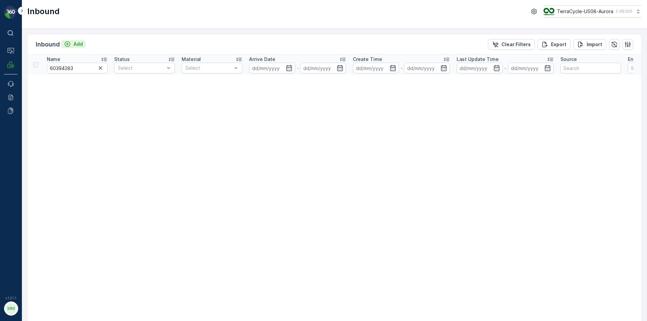
click at [82, 44] on p "Add" at bounding box center [77, 44] width 9 height 7
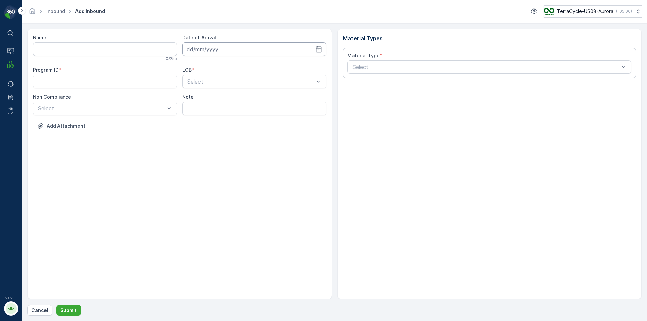
click at [216, 51] on input at bounding box center [254, 48] width 144 height 13
click at [209, 147] on div "29" at bounding box center [206, 146] width 11 height 11
type input "[DATE]"
click at [204, 86] on div "Select" at bounding box center [254, 81] width 144 height 13
click at [196, 96] on span "NRP" at bounding box center [191, 98] width 11 height 6
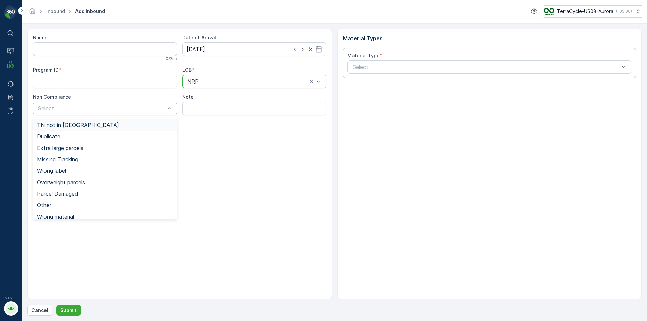
click at [128, 113] on div "Select" at bounding box center [105, 108] width 144 height 13
click at [73, 124] on span "TN not in [GEOGRAPHIC_DATA]" at bounding box center [78, 125] width 82 height 6
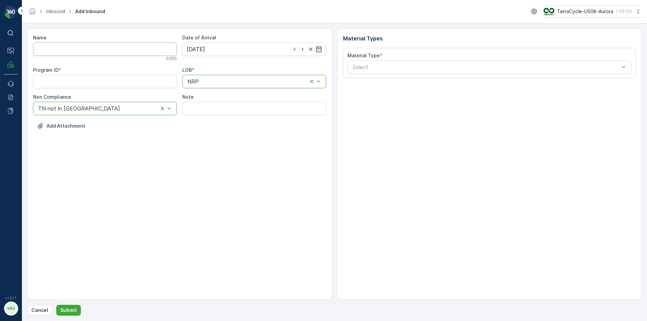
click at [85, 51] on input "Name" at bounding box center [105, 48] width 144 height 13
type input "1Z0079920360394283"
click at [56, 305] on button "Submit" at bounding box center [68, 310] width 25 height 11
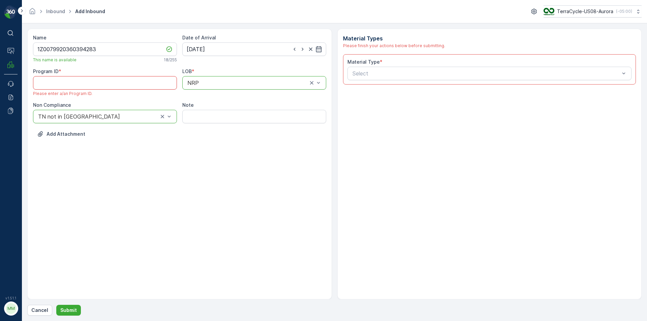
click at [59, 88] on ID "Program ID" at bounding box center [105, 82] width 144 height 13
paste ID "2217"
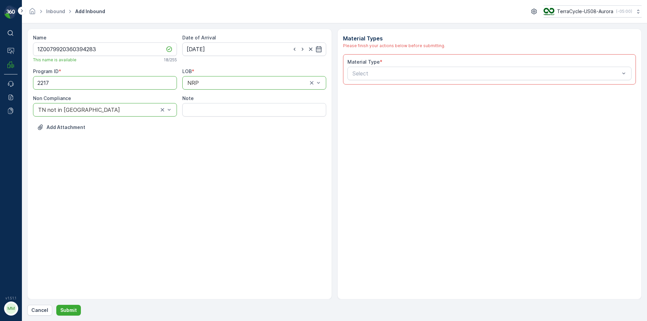
type ID "2217"
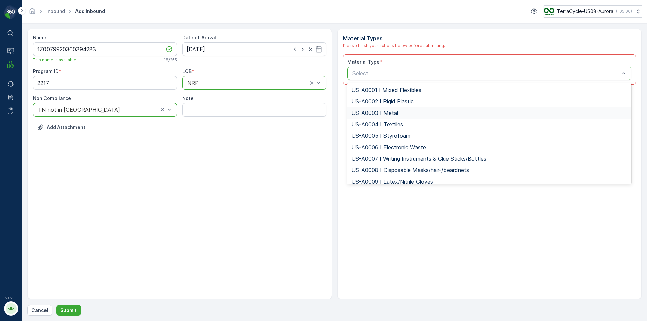
type input "US-PI0232 I Rigid Plastics & Beauty"
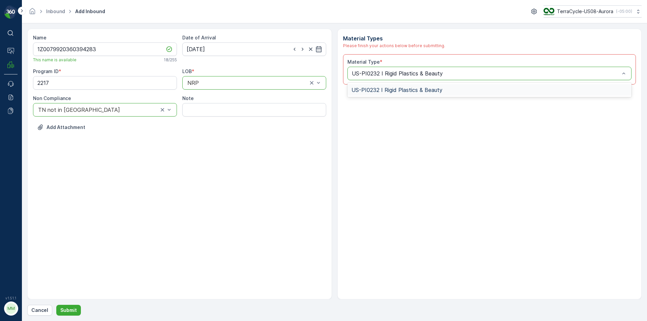
click at [383, 91] on span "US-PI0232 I Rigid Plastics & Beauty" at bounding box center [397, 90] width 91 height 6
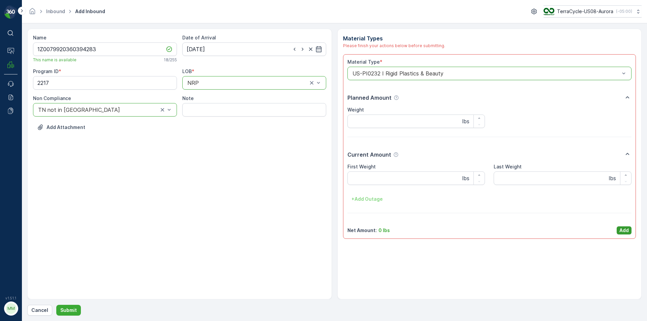
click at [628, 231] on p "Add" at bounding box center [624, 230] width 9 height 7
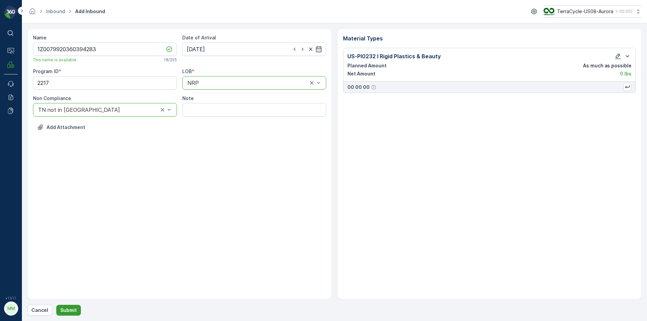
click at [77, 310] on button "Submit" at bounding box center [68, 310] width 25 height 11
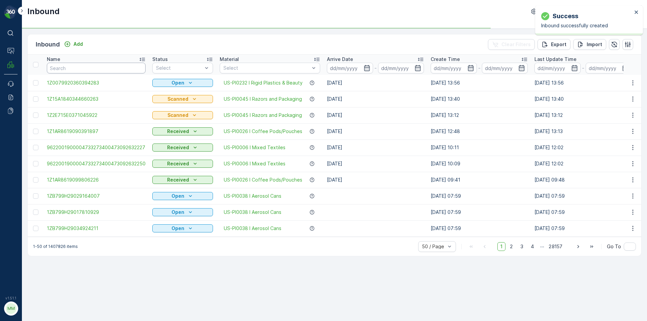
click at [81, 69] on input "text" at bounding box center [96, 68] width 99 height 11
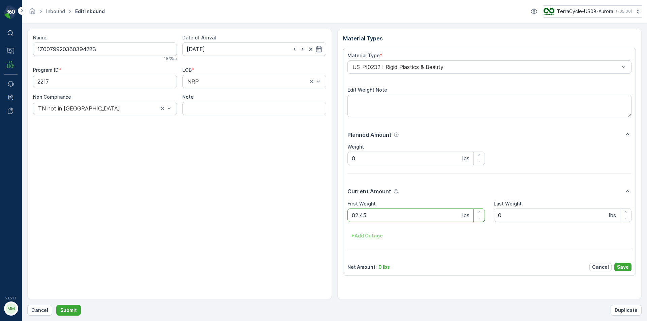
click at [56, 305] on button "Submit" at bounding box center [68, 310] width 25 height 11
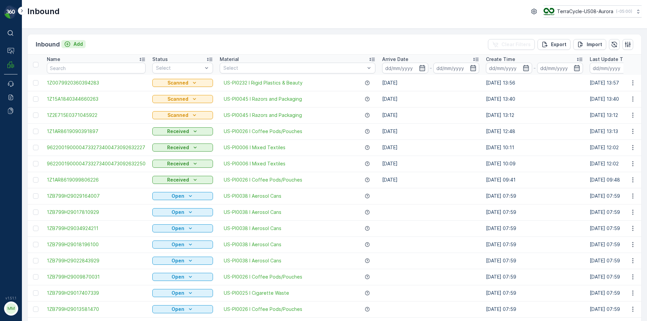
click at [78, 42] on p "Add" at bounding box center [77, 44] width 9 height 7
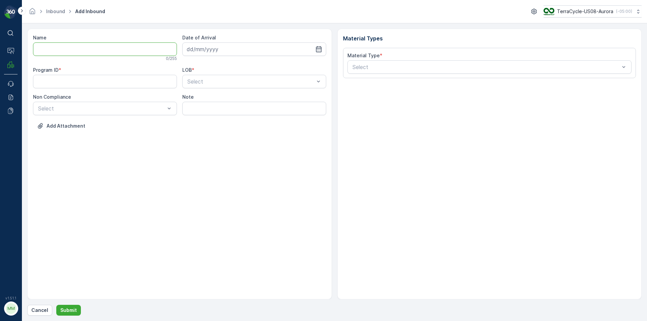
click at [73, 52] on input "Name" at bounding box center [105, 48] width 144 height 13
type input "4201901313009202090172493200407438"
click at [56, 305] on button "Submit" at bounding box center [68, 310] width 25 height 11
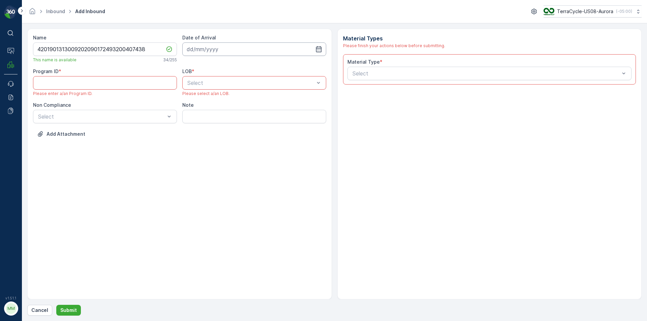
click at [205, 51] on input at bounding box center [254, 48] width 144 height 13
click at [208, 147] on div "29" at bounding box center [206, 146] width 11 height 11
type input "[DATE]"
click at [210, 110] on div "ZWB" at bounding box center [254, 111] width 136 height 6
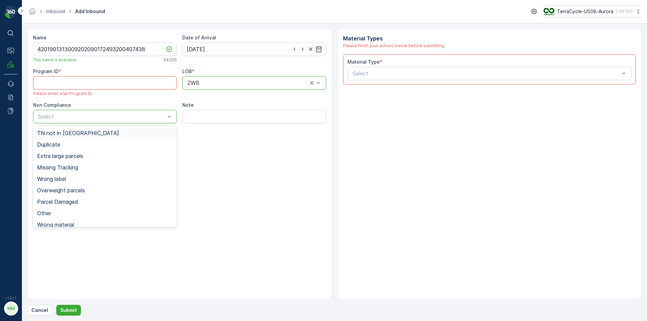
click at [78, 134] on span "TN not in [GEOGRAPHIC_DATA]" at bounding box center [78, 133] width 82 height 6
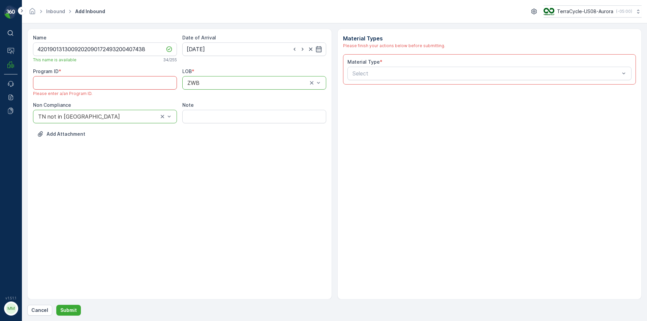
click at [102, 86] on ID "Program ID" at bounding box center [105, 82] width 144 height 13
click at [99, 87] on ID "Program ID" at bounding box center [105, 82] width 144 height 13
paste ID "SW2-P"
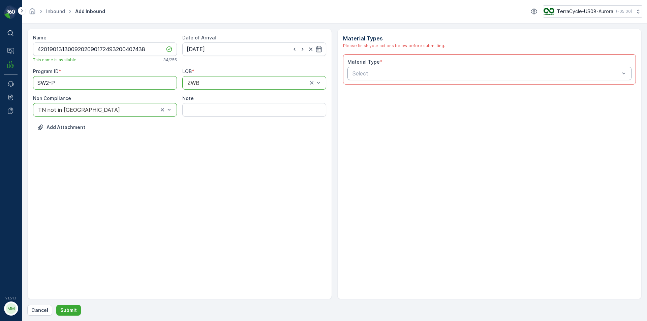
type ID "SW2-P"
click at [425, 69] on div "Select" at bounding box center [490, 73] width 285 height 13
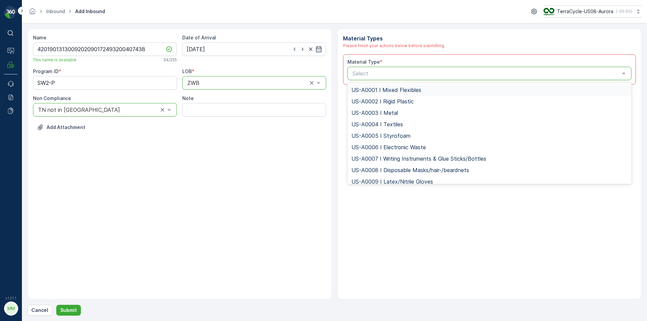
type input "US-PI0232 I Rigid Plastics & Beauty"
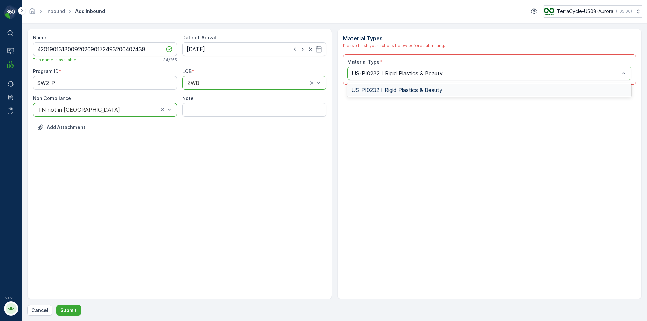
click at [495, 87] on div "US-PI0232 I Rigid Plastics & Beauty" at bounding box center [490, 90] width 276 height 6
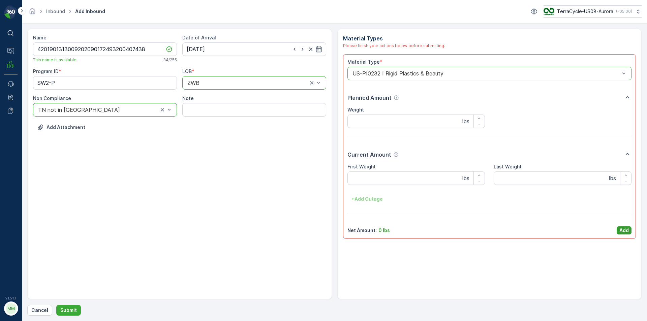
click at [627, 228] on p "Add" at bounding box center [624, 230] width 9 height 7
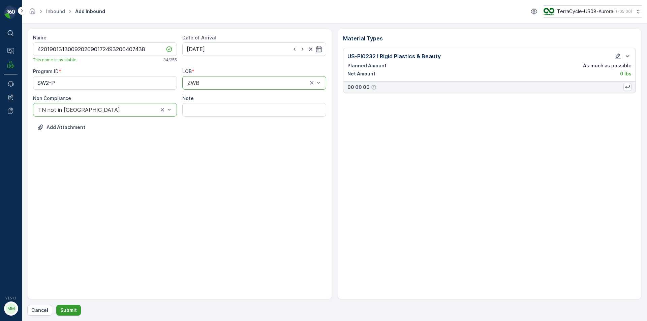
click at [68, 309] on p "Submit" at bounding box center [68, 310] width 17 height 7
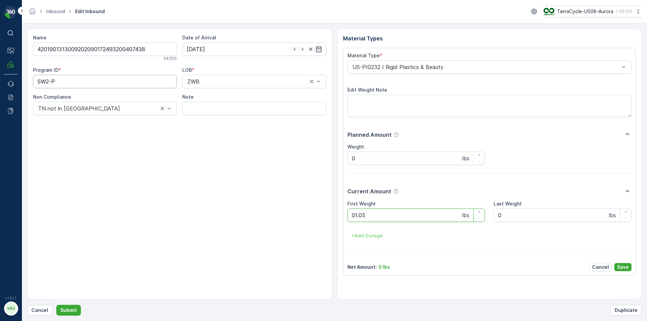
click at [56, 305] on button "Submit" at bounding box center [68, 310] width 25 height 11
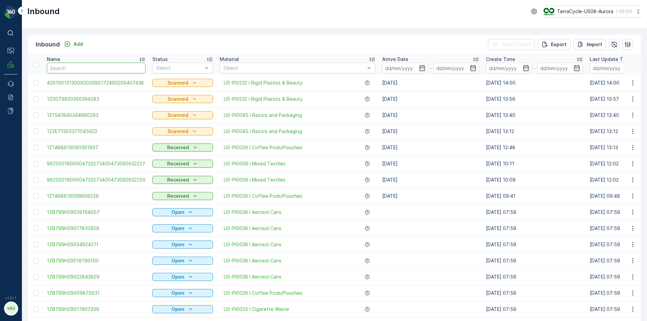
click at [100, 70] on input "text" at bounding box center [96, 68] width 99 height 11
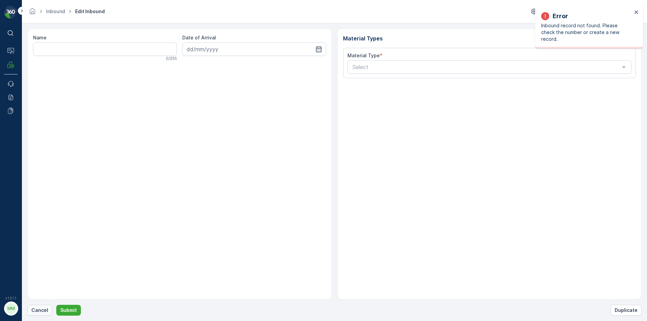
click at [38, 309] on p "Cancel" at bounding box center [39, 310] width 17 height 7
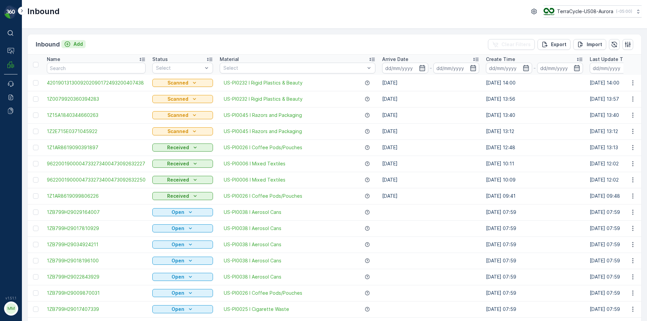
click at [75, 42] on p "Add" at bounding box center [77, 44] width 9 height 7
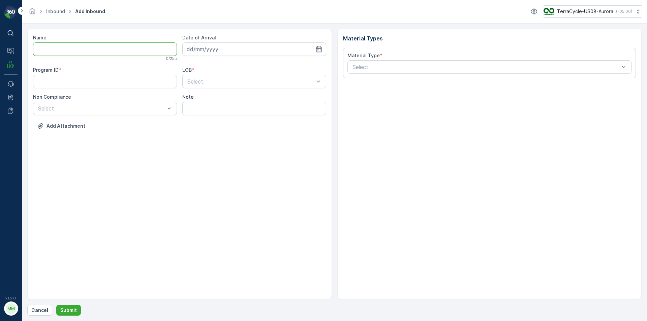
click at [76, 47] on input "Name" at bounding box center [105, 48] width 144 height 13
type input "4201901313009201990172493200373546"
click at [56, 305] on button "Submit" at bounding box center [68, 310] width 25 height 11
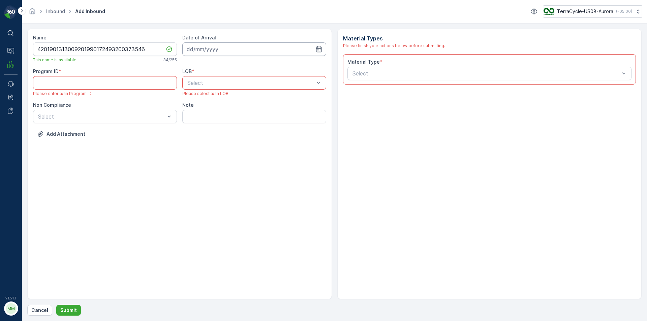
click at [311, 48] on input at bounding box center [254, 48] width 144 height 13
click at [203, 148] on div "29" at bounding box center [206, 146] width 11 height 11
type input "[DATE]"
click at [202, 114] on div "ZWB" at bounding box center [254, 110] width 144 height 11
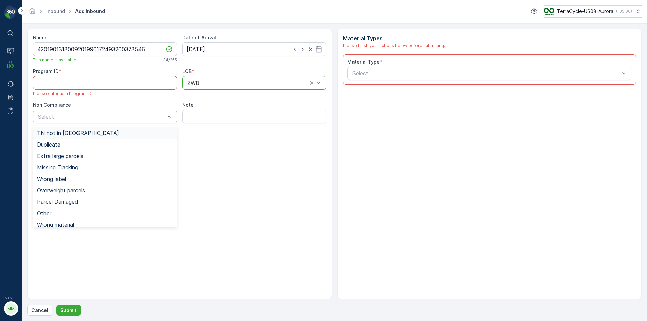
click at [59, 132] on span "TN not in [GEOGRAPHIC_DATA]" at bounding box center [78, 133] width 82 height 6
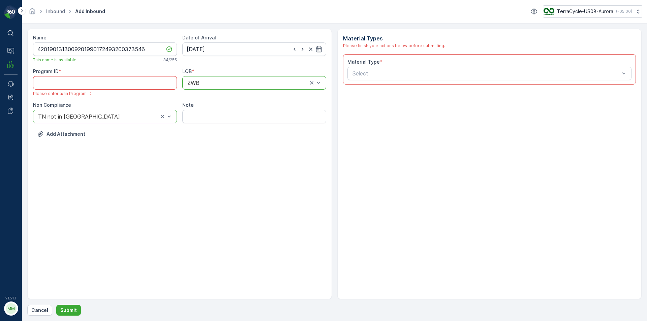
click at [86, 82] on ID "Program ID" at bounding box center [105, 82] width 144 height 13
click at [85, 88] on ID "Program ID" at bounding box center [105, 82] width 144 height 13
paste ID "253"
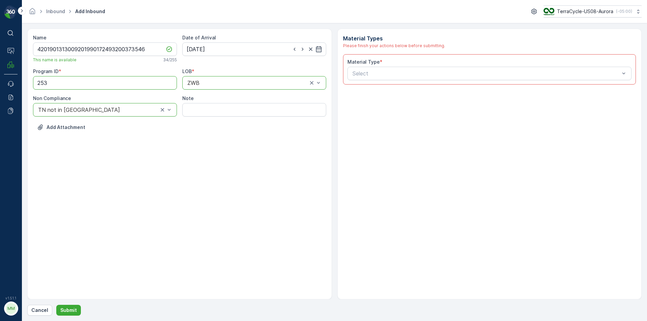
type ID "253"
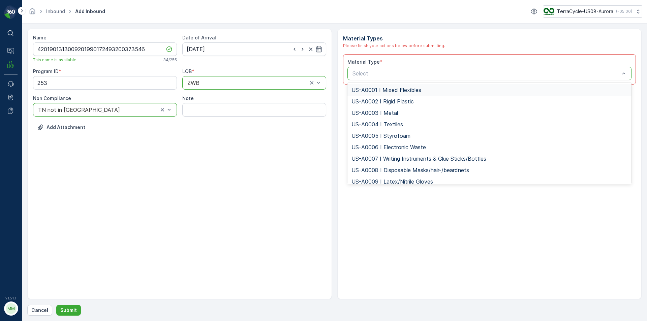
type input "US-PI0001 I Mixed Flexible Plastic"
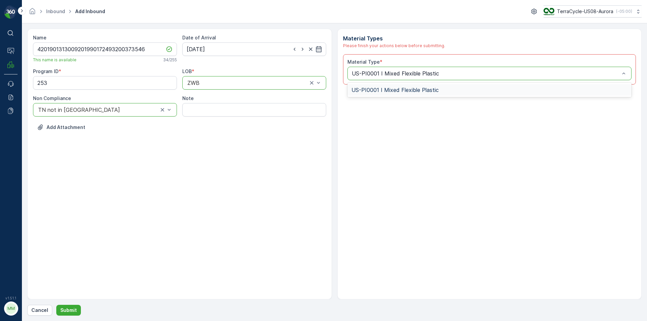
click at [381, 85] on div "US-PI0001 I Mixed Flexible Plastic" at bounding box center [490, 89] width 285 height 11
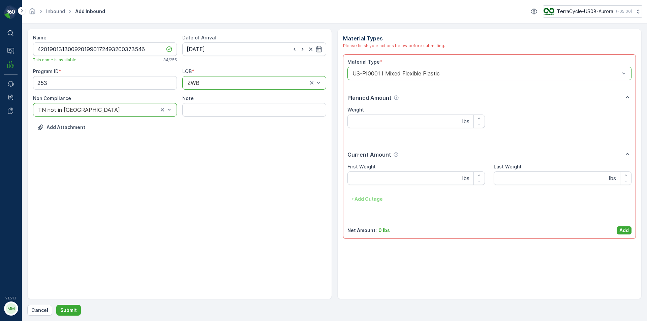
click at [622, 229] on p "Add" at bounding box center [624, 230] width 9 height 7
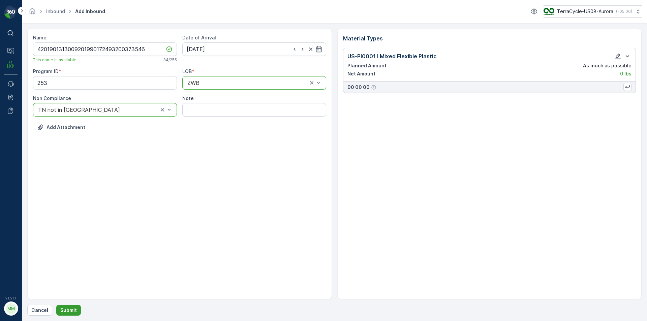
click at [77, 313] on button "Submit" at bounding box center [68, 310] width 25 height 11
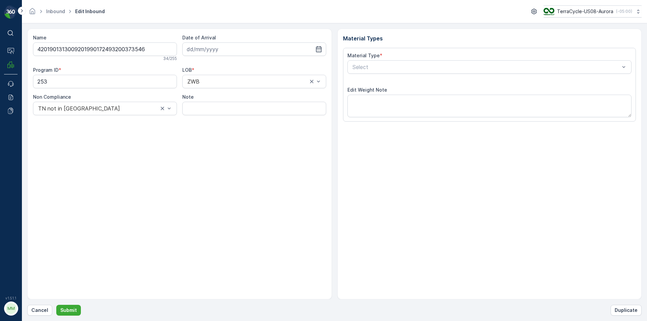
type input "[DATE]"
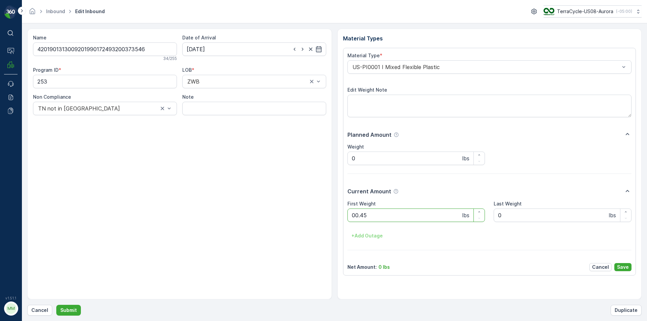
click at [56, 305] on button "Submit" at bounding box center [68, 310] width 25 height 11
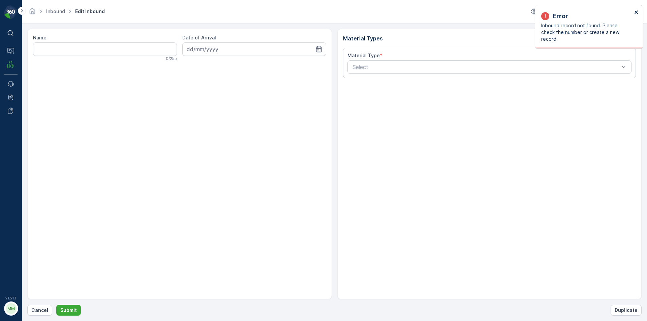
click at [639, 14] on icon "close" at bounding box center [636, 11] width 5 height 5
click at [45, 306] on button "Cancel" at bounding box center [39, 310] width 25 height 11
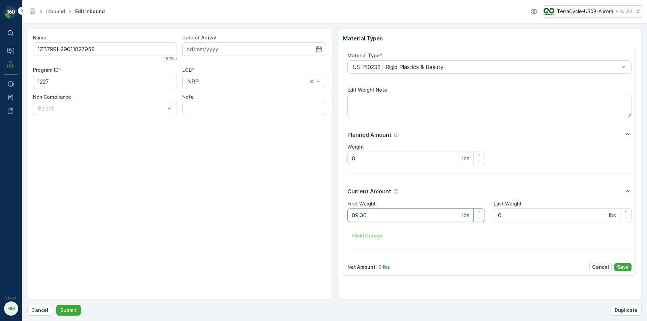
click at [56, 305] on button "Submit" at bounding box center [68, 310] width 25 height 11
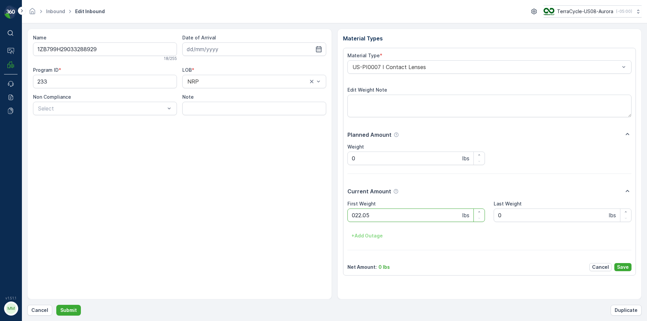
click at [56, 305] on button "Submit" at bounding box center [68, 310] width 25 height 11
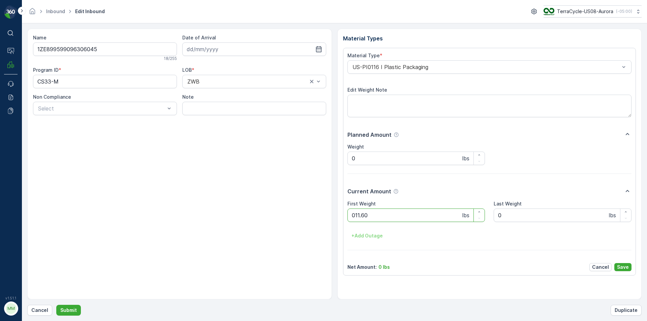
click at [56, 305] on button "Submit" at bounding box center [68, 310] width 25 height 11
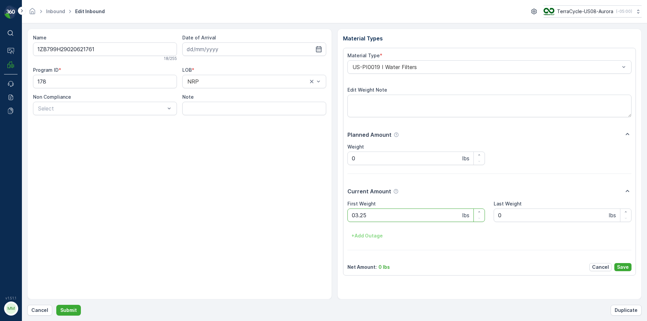
click at [56, 305] on button "Submit" at bounding box center [68, 310] width 25 height 11
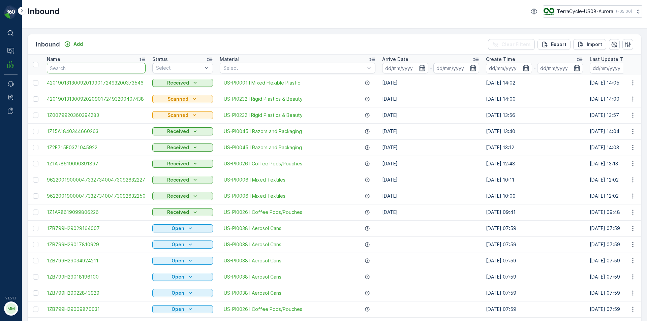
click at [88, 72] on input "text" at bounding box center [96, 68] width 99 height 11
type input "282438"
click at [80, 71] on input "282438" at bounding box center [96, 68] width 99 height 11
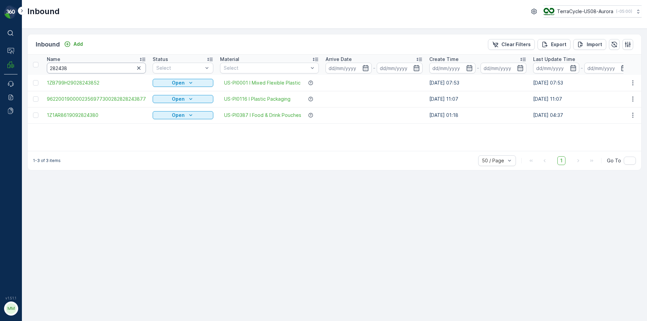
click at [80, 71] on input "282438" at bounding box center [96, 68] width 99 height 11
type input "28243852"
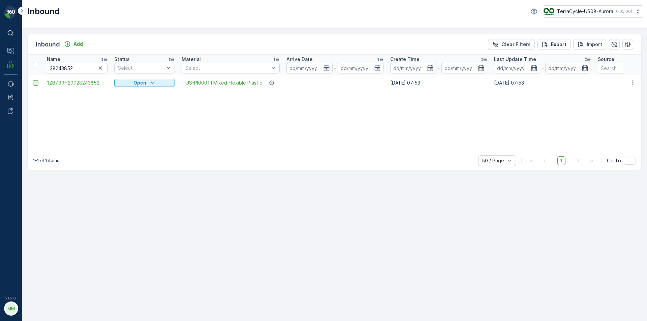
click at [36, 83] on div at bounding box center [35, 82] width 5 height 5
click at [33, 80] on input "checkbox" at bounding box center [33, 80] width 0 height 0
click at [574, 43] on p "Print QR" at bounding box center [570, 44] width 20 height 7
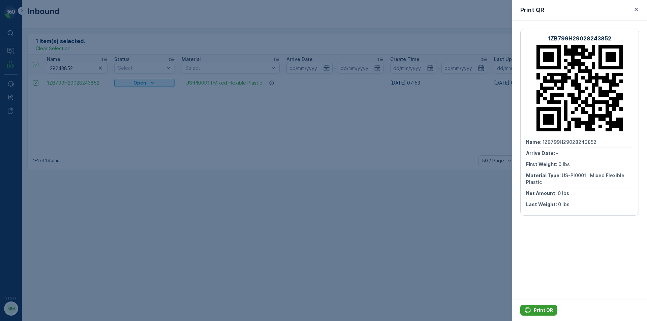
click at [541, 310] on p "Print QR" at bounding box center [543, 310] width 19 height 7
click at [634, 6] on button "button" at bounding box center [636, 9] width 8 height 8
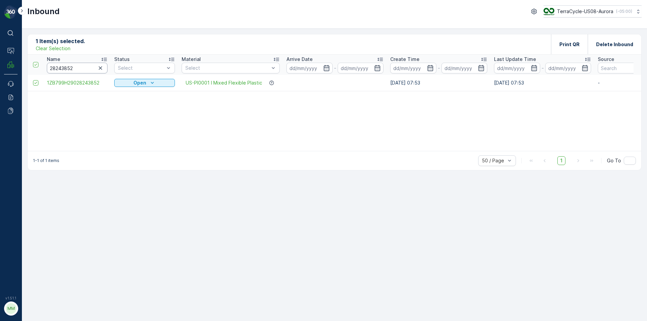
click at [103, 72] on input "28243852" at bounding box center [77, 68] width 61 height 11
click at [100, 71] on icon "button" at bounding box center [100, 68] width 7 height 7
click at [90, 71] on input "text" at bounding box center [77, 68] width 61 height 11
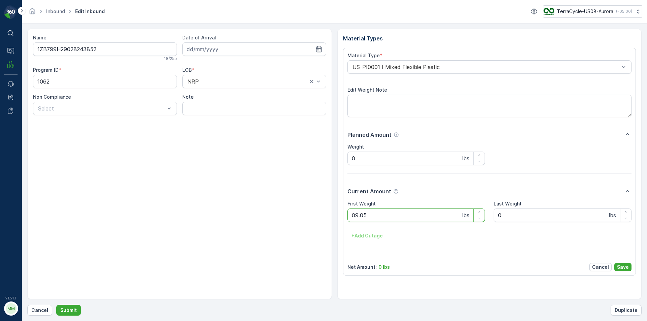
click at [56, 305] on button "Submit" at bounding box center [68, 310] width 25 height 11
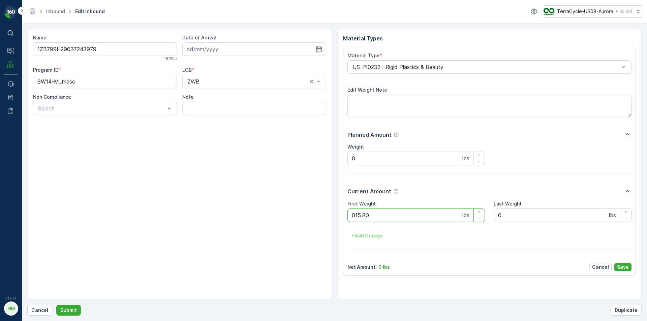
click at [56, 305] on button "Submit" at bounding box center [68, 310] width 25 height 11
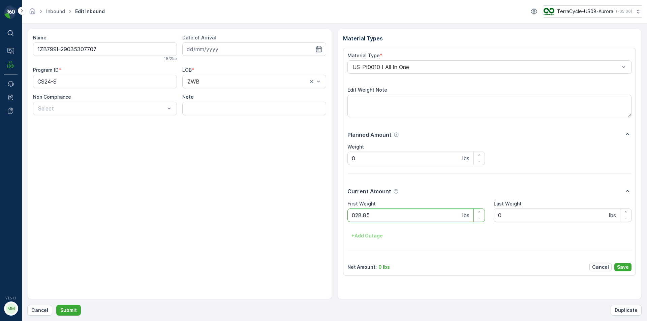
click at [56, 305] on button "Submit" at bounding box center [68, 310] width 25 height 11
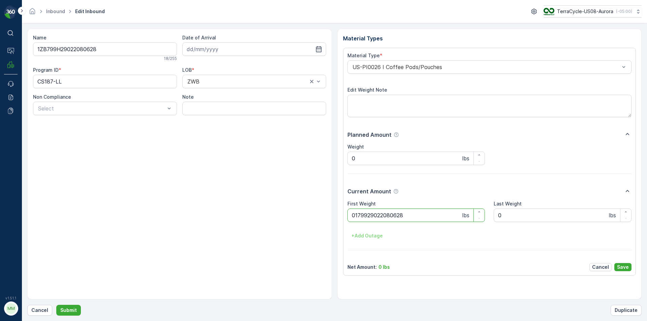
click at [56, 305] on button "Submit" at bounding box center [68, 310] width 25 height 11
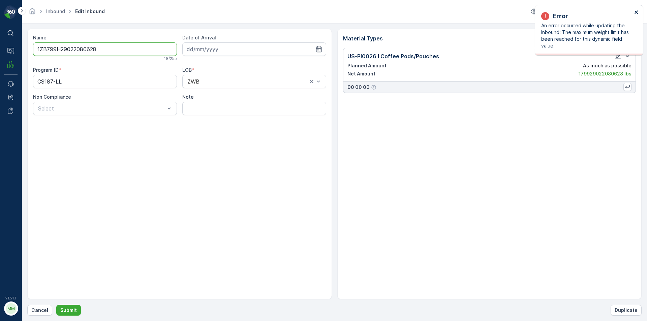
click at [636, 10] on icon "close" at bounding box center [636, 11] width 5 height 5
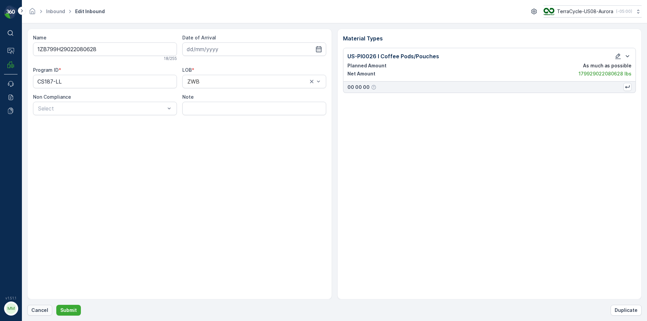
click at [39, 313] on p "Cancel" at bounding box center [39, 310] width 17 height 7
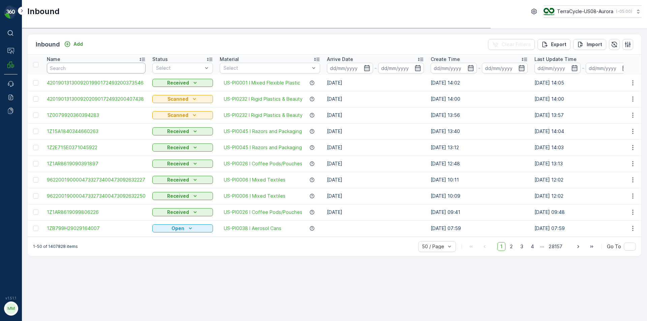
click at [67, 67] on input "text" at bounding box center [96, 68] width 99 height 11
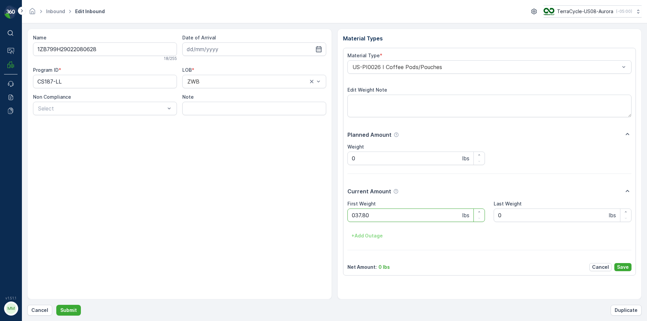
click at [56, 305] on button "Submit" at bounding box center [68, 310] width 25 height 11
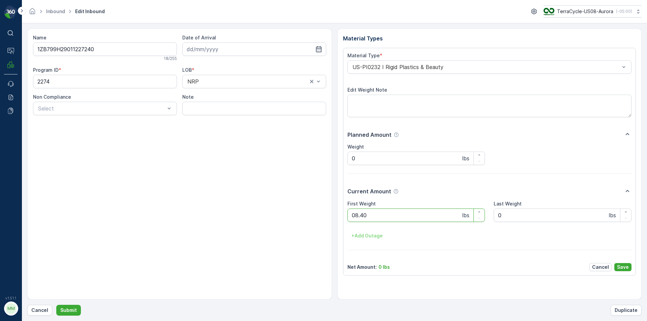
click at [56, 305] on button "Submit" at bounding box center [68, 310] width 25 height 11
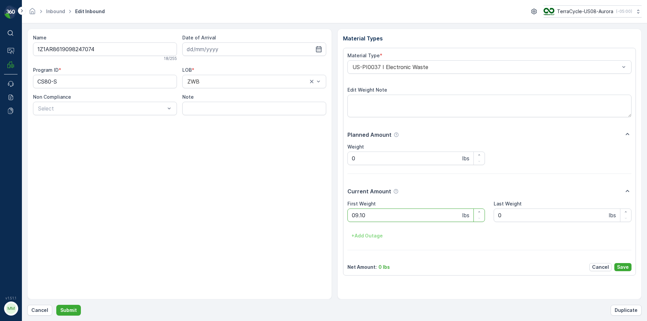
click at [56, 305] on button "Submit" at bounding box center [68, 310] width 25 height 11
